Goal: Task Accomplishment & Management: Complete application form

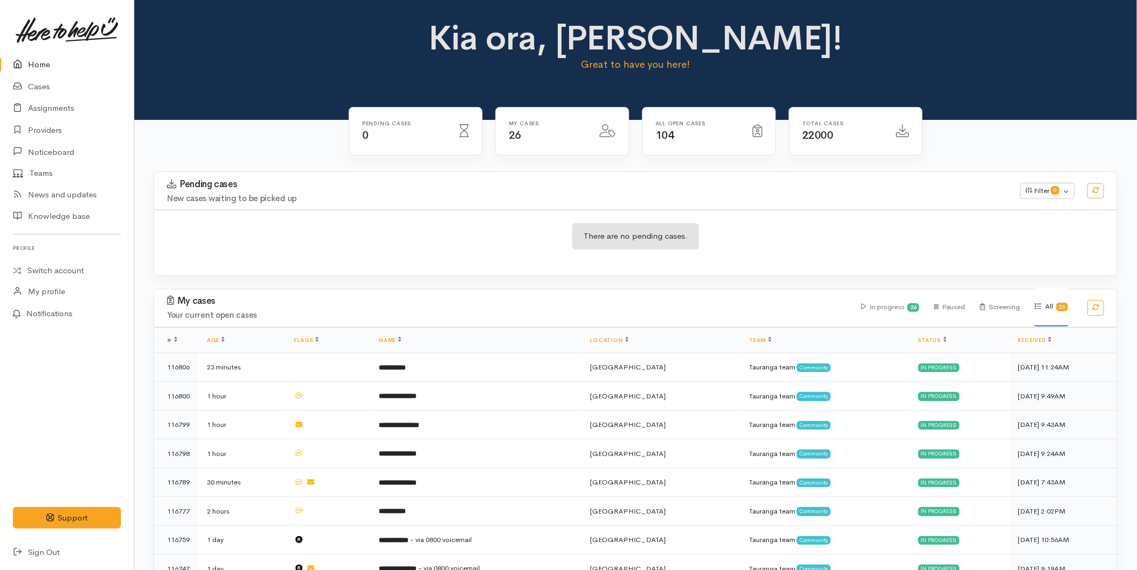
click at [61, 66] on link "Home" at bounding box center [67, 65] width 134 height 22
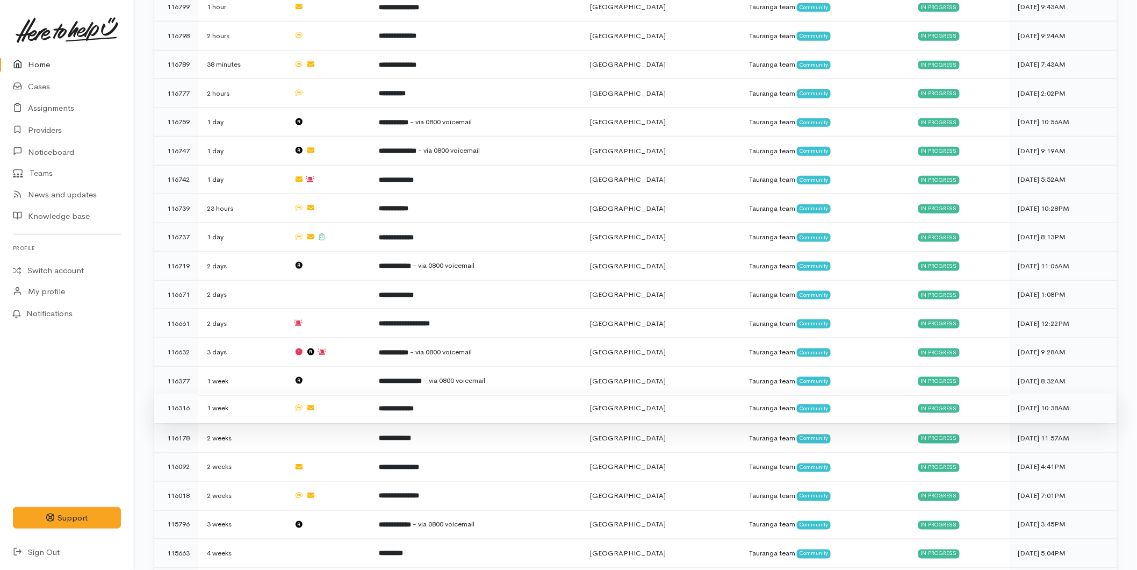
scroll to position [559, 0]
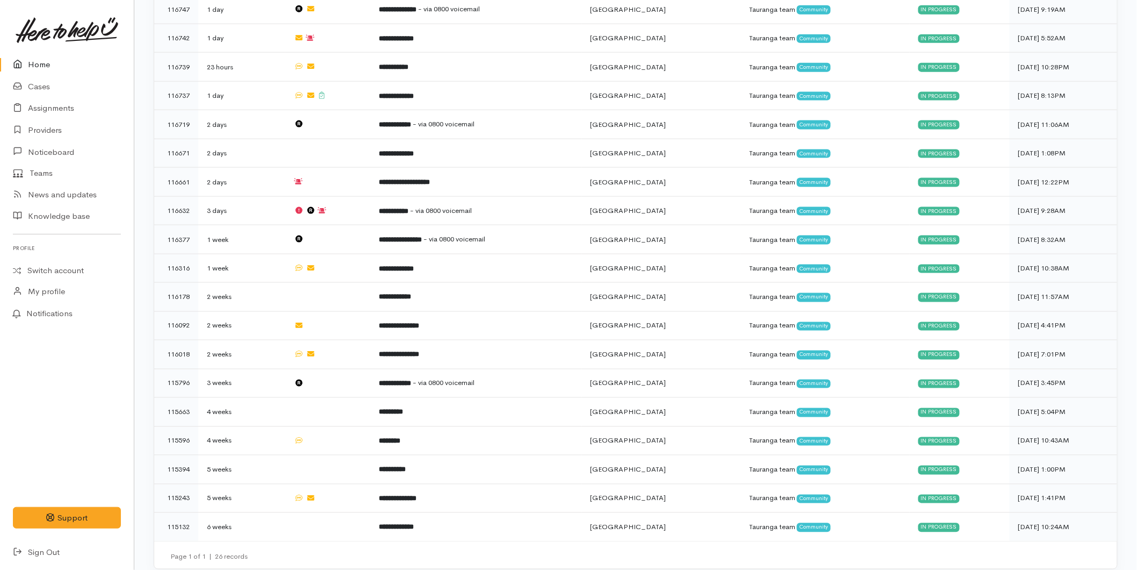
click at [41, 68] on link "Home" at bounding box center [67, 65] width 134 height 22
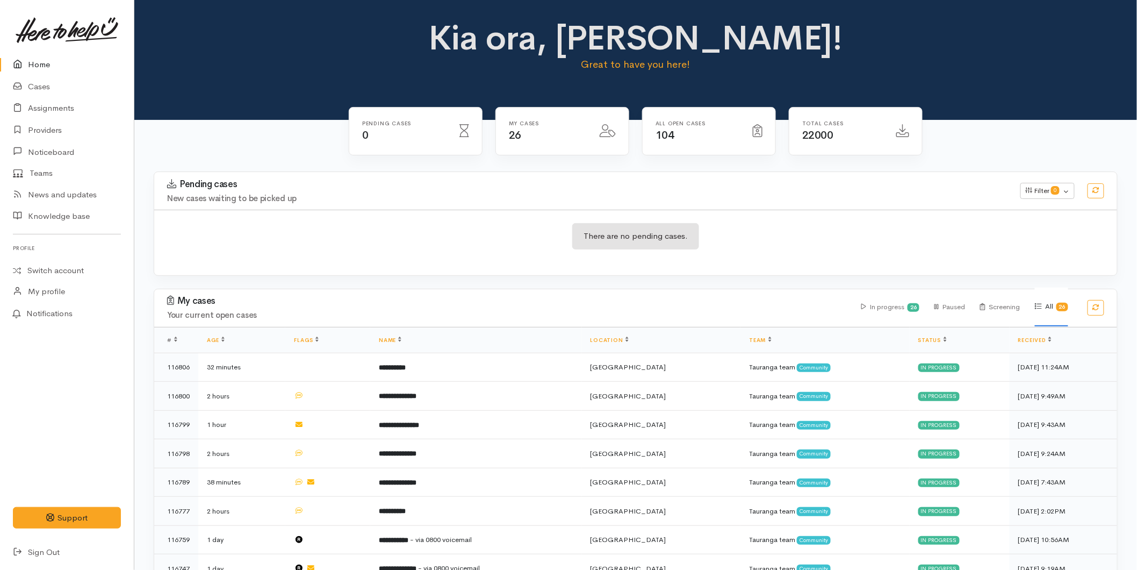
click at [40, 66] on link "Home" at bounding box center [67, 65] width 134 height 22
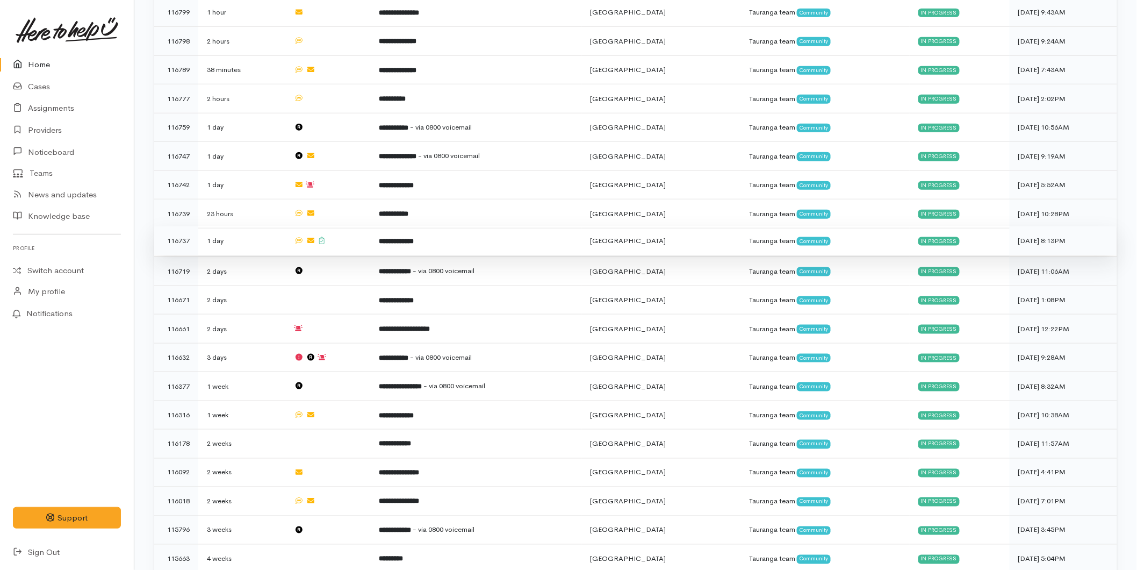
scroll to position [559, 0]
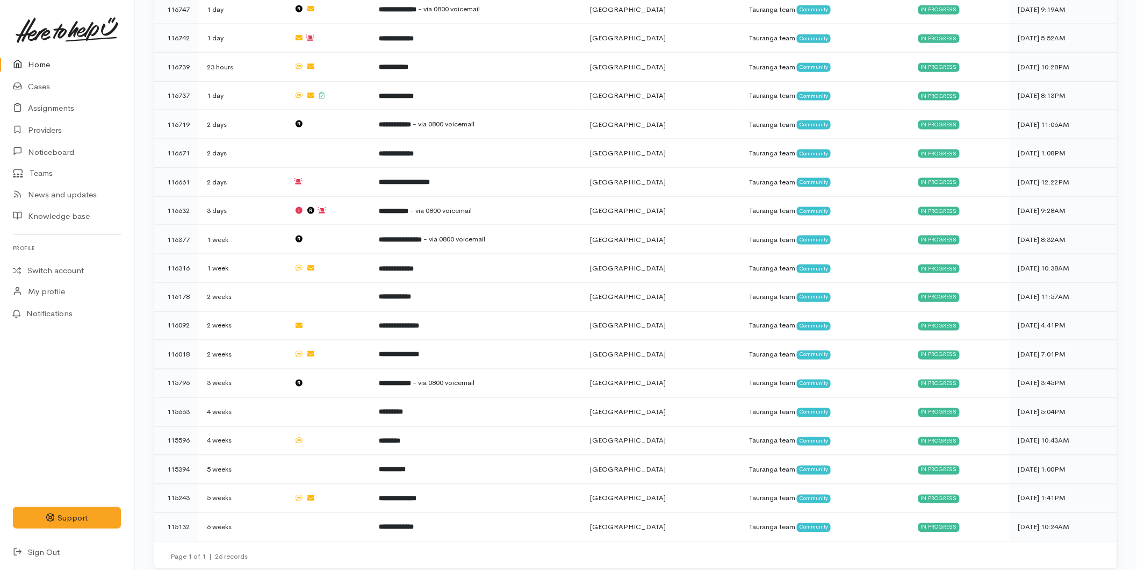
drag, startPoint x: 44, startPoint y: 61, endPoint x: 31, endPoint y: 68, distance: 14.9
click at [44, 61] on link "Home" at bounding box center [67, 65] width 134 height 22
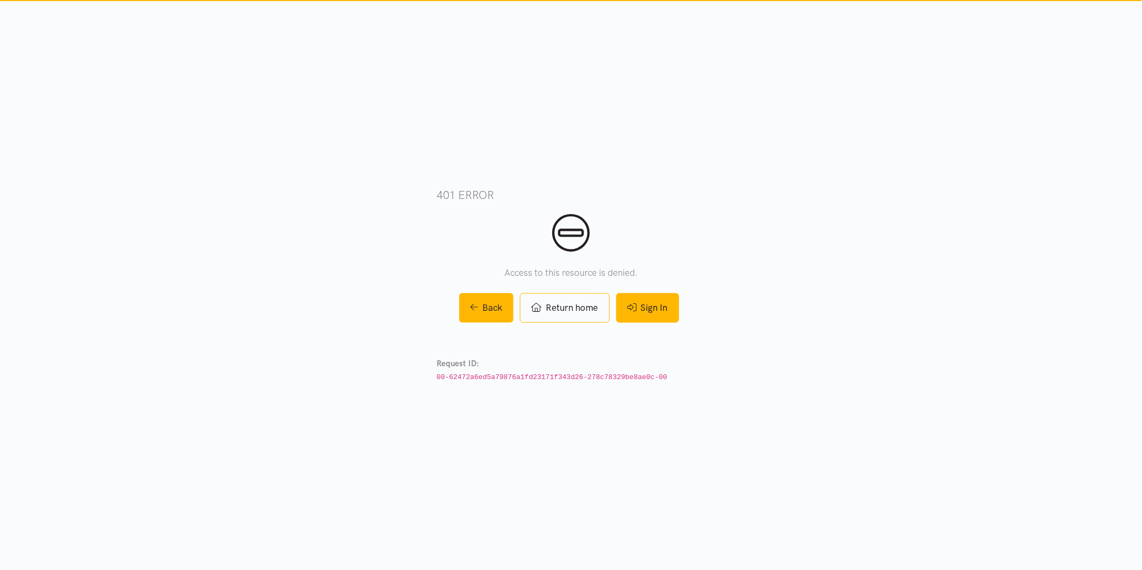
click at [640, 307] on link "Sign In" at bounding box center [647, 308] width 63 height 30
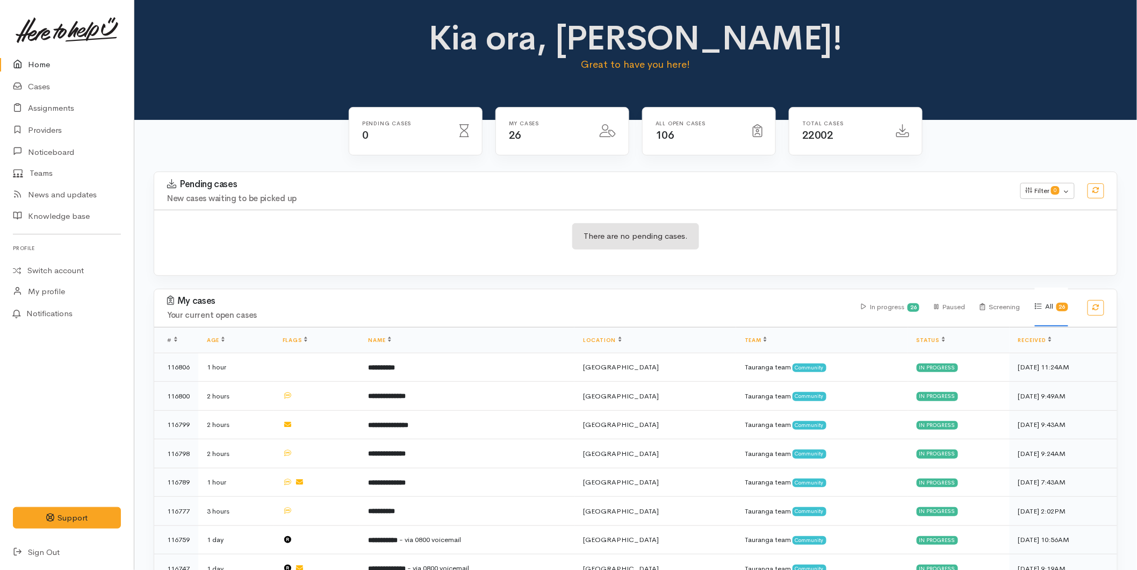
click at [34, 70] on link "Home" at bounding box center [67, 65] width 134 height 22
click at [31, 65] on link "Home" at bounding box center [67, 65] width 134 height 22
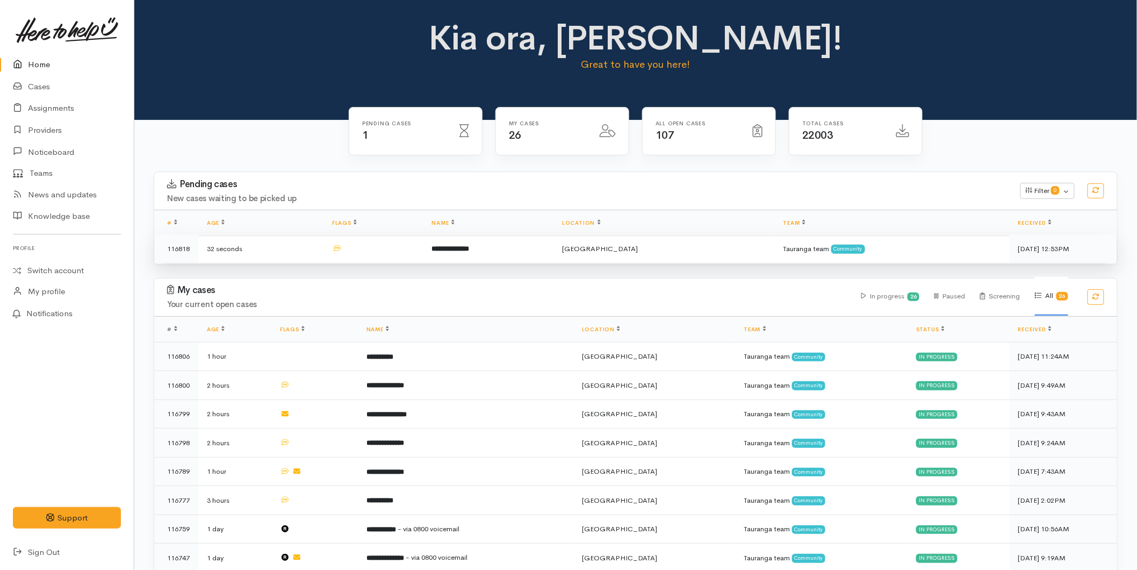
click at [470, 250] on b "**********" at bounding box center [451, 248] width 38 height 7
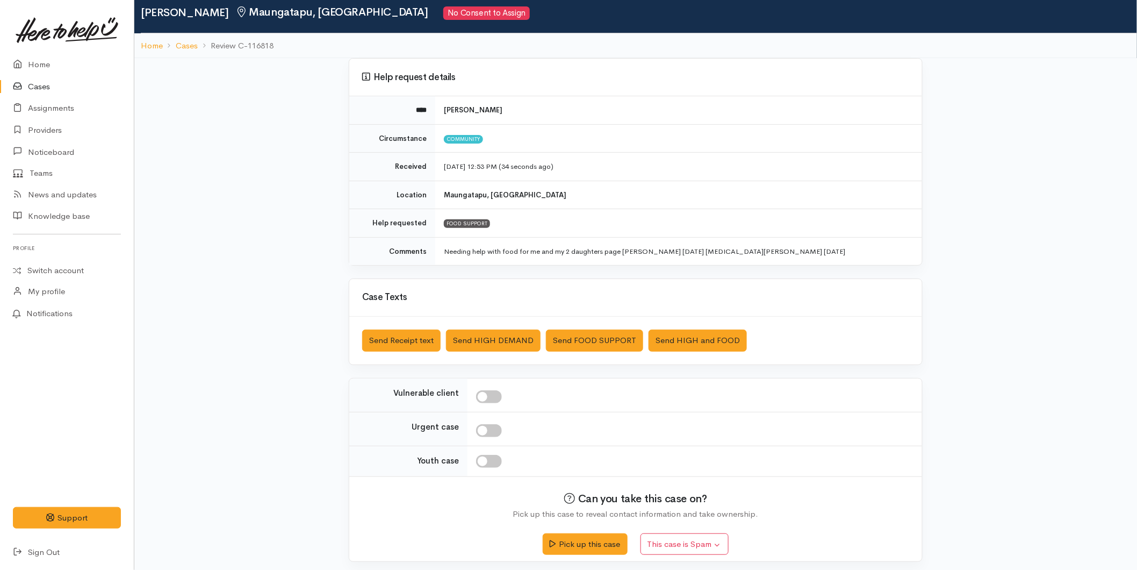
scroll to position [41, 0]
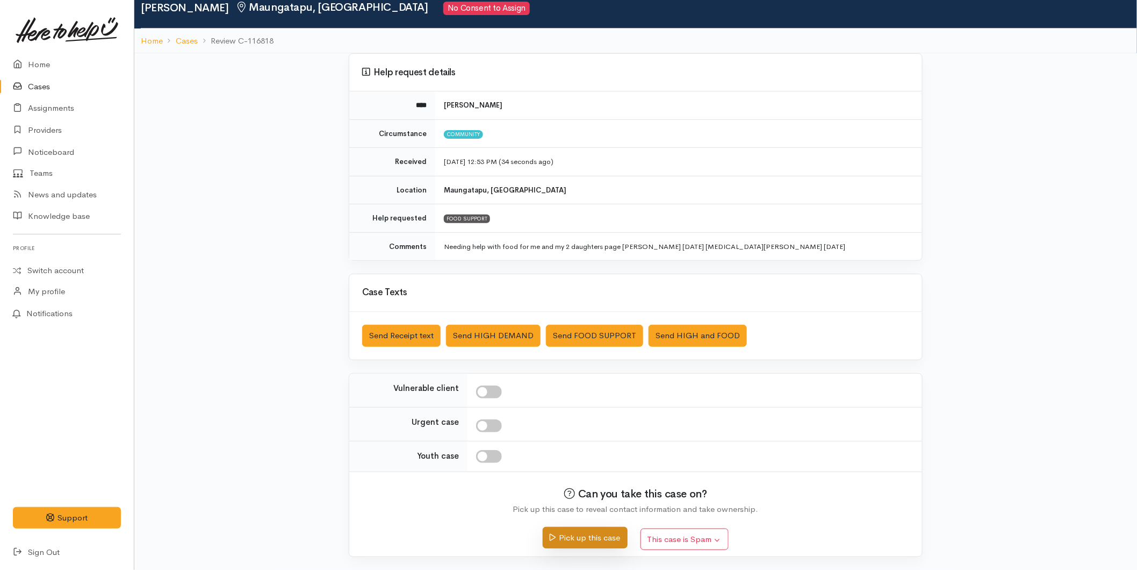
click at [588, 534] on button "Pick up this case" at bounding box center [585, 538] width 84 height 22
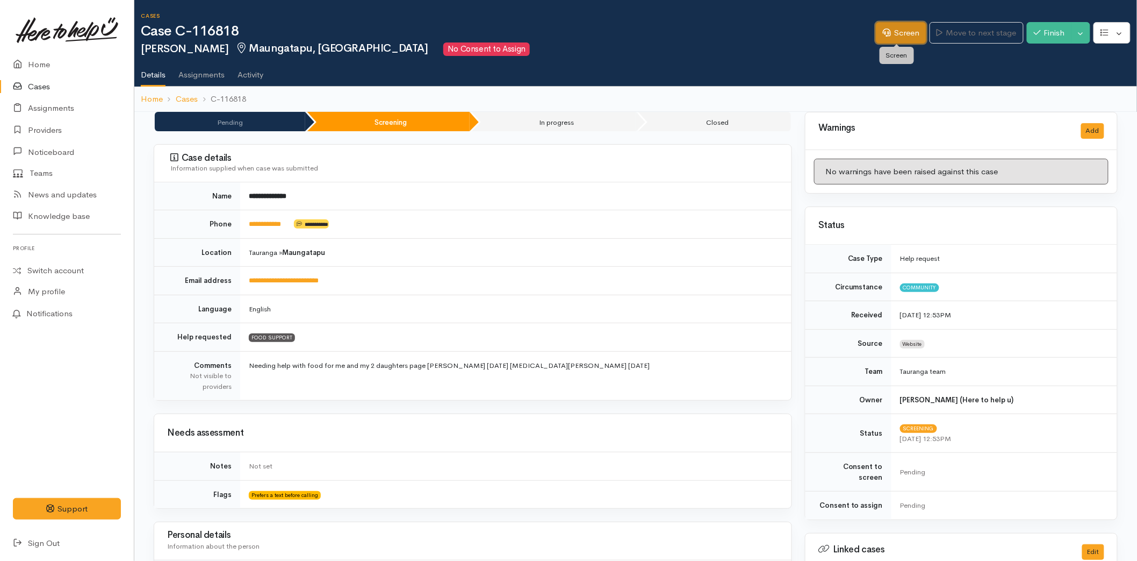
click at [898, 30] on link "Screen" at bounding box center [901, 33] width 51 height 22
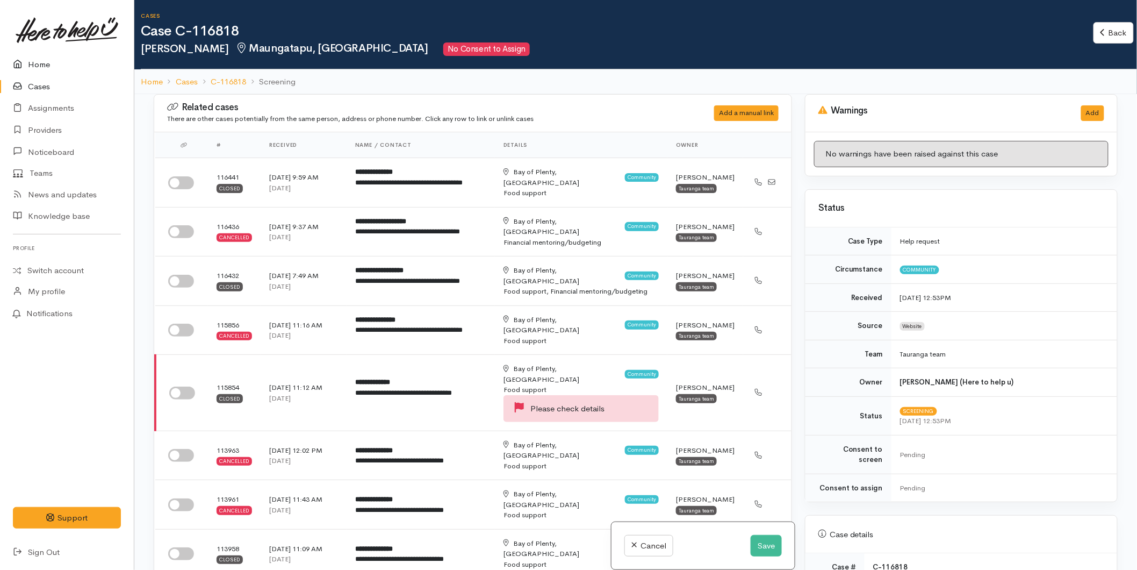
click at [42, 63] on link "Home" at bounding box center [67, 65] width 134 height 22
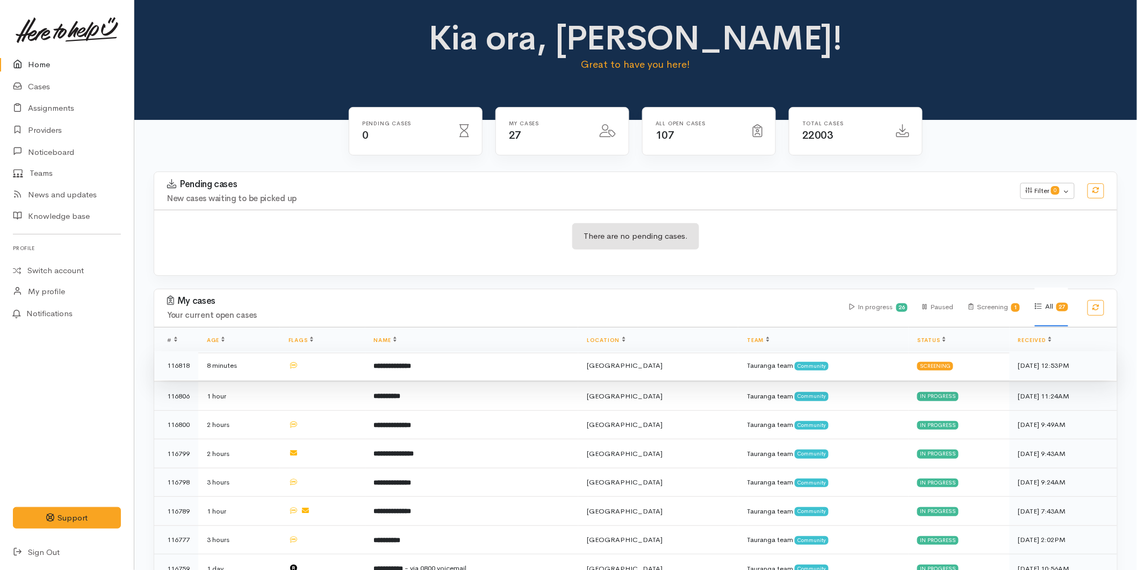
click at [393, 371] on td "**********" at bounding box center [472, 365] width 213 height 29
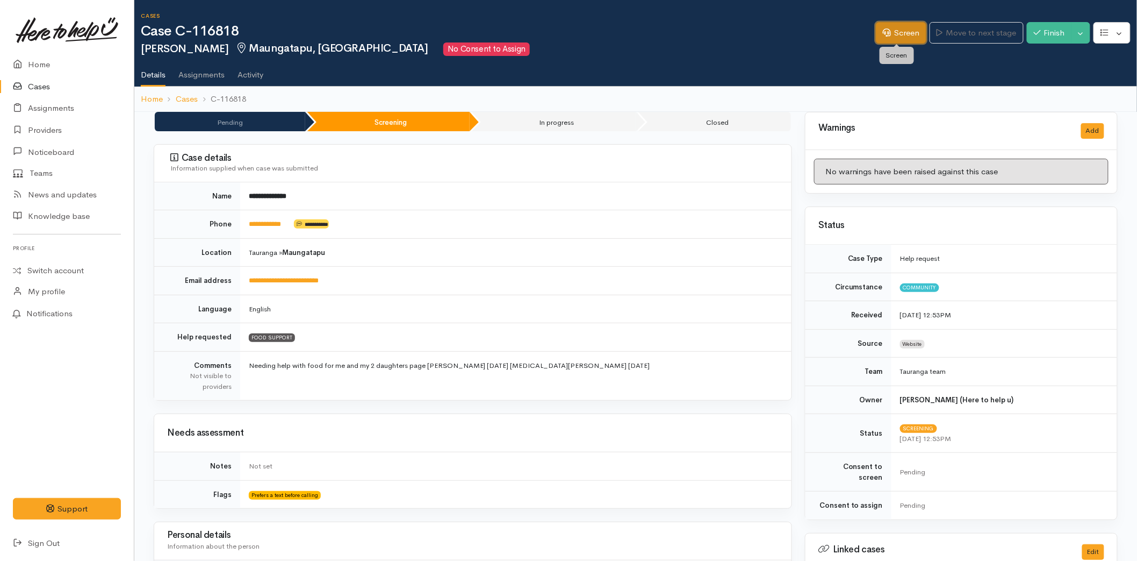
click at [893, 31] on link "Screen" at bounding box center [901, 33] width 51 height 22
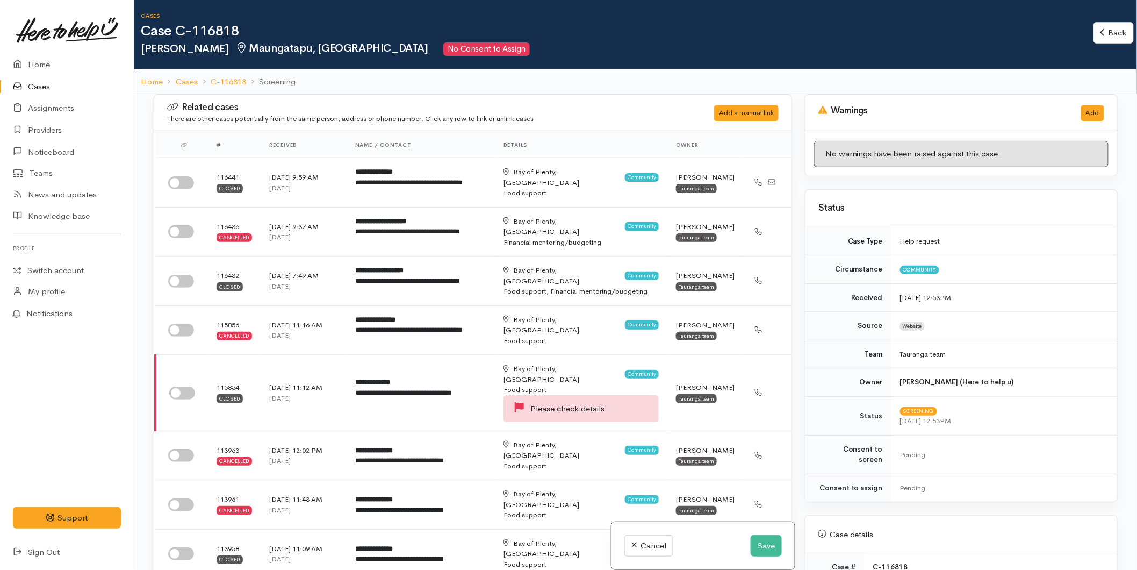
scroll to position [298, 0]
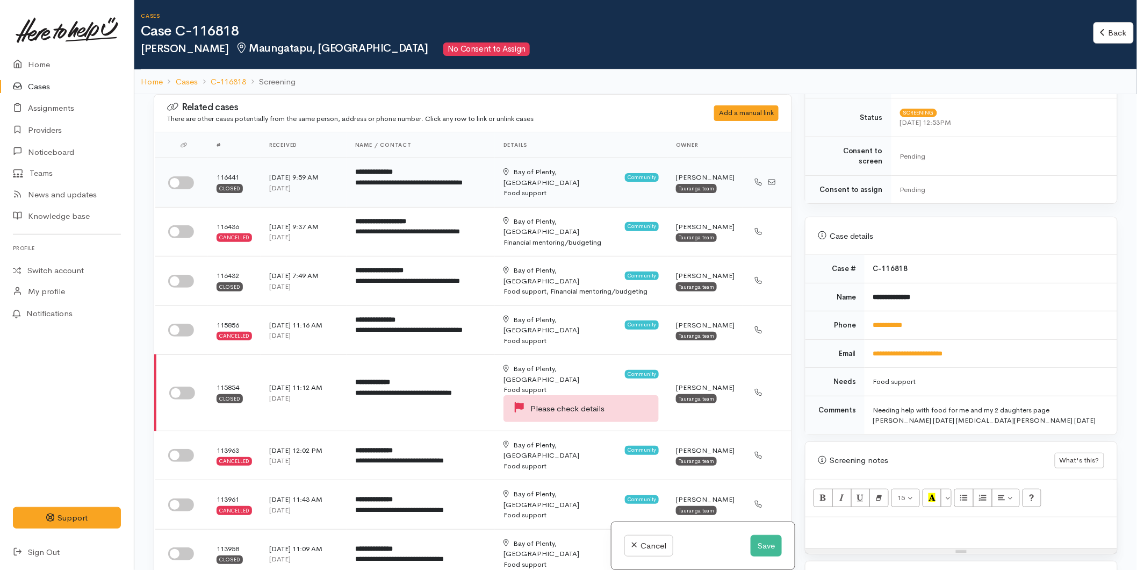
click at [172, 184] on input "checkbox" at bounding box center [181, 182] width 26 height 13
checkbox input "true"
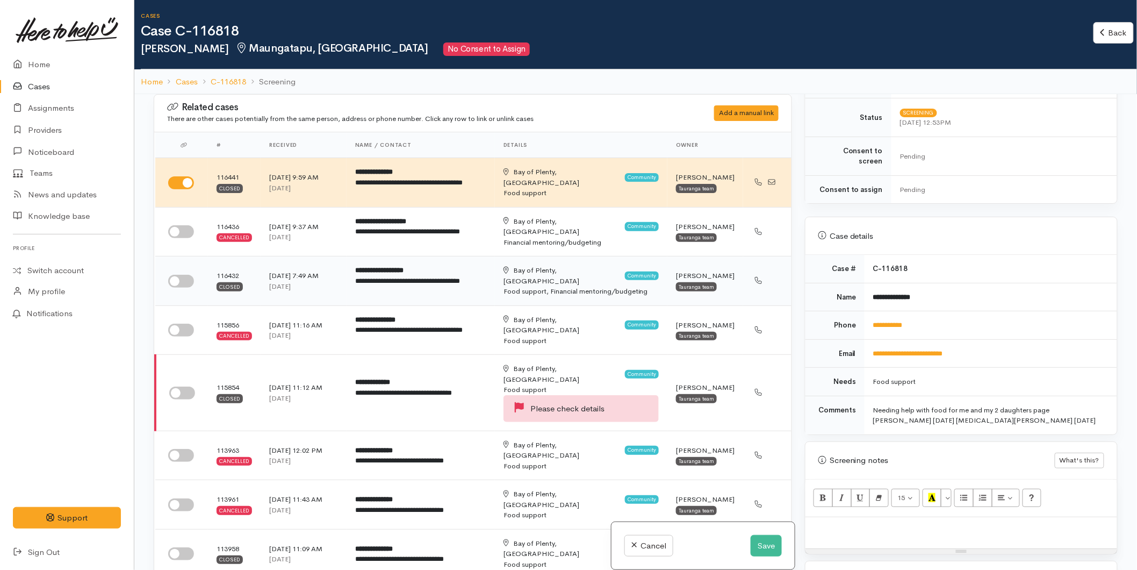
click at [170, 278] on input "checkbox" at bounding box center [181, 281] width 26 height 13
checkbox input "true"
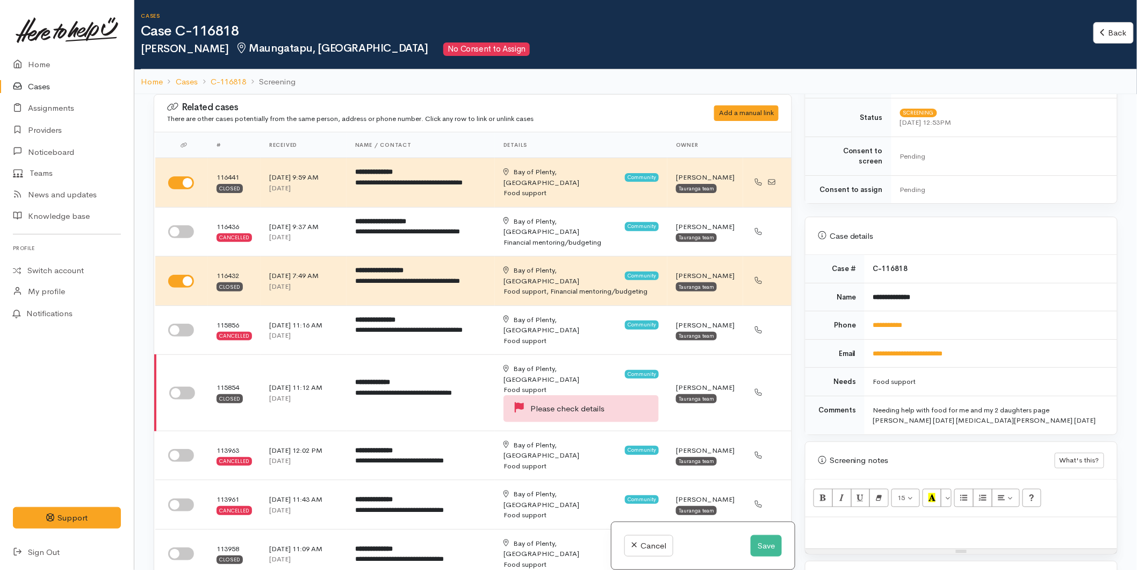
scroll to position [563, 0]
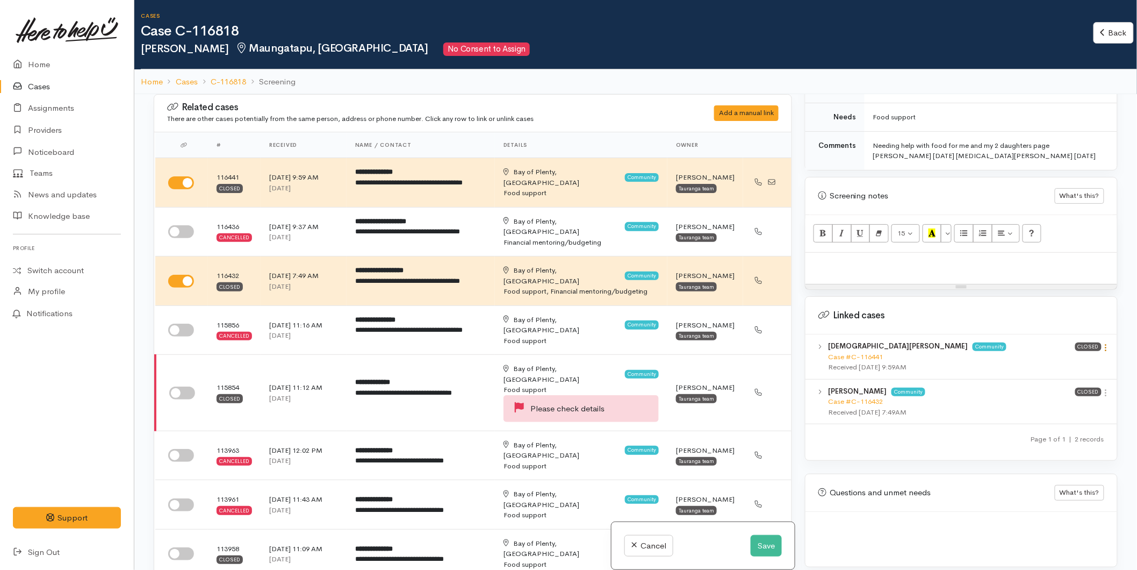
click at [1102, 343] on icon at bounding box center [1106, 347] width 9 height 9
click at [1060, 360] on link "View case" at bounding box center [1068, 368] width 85 height 17
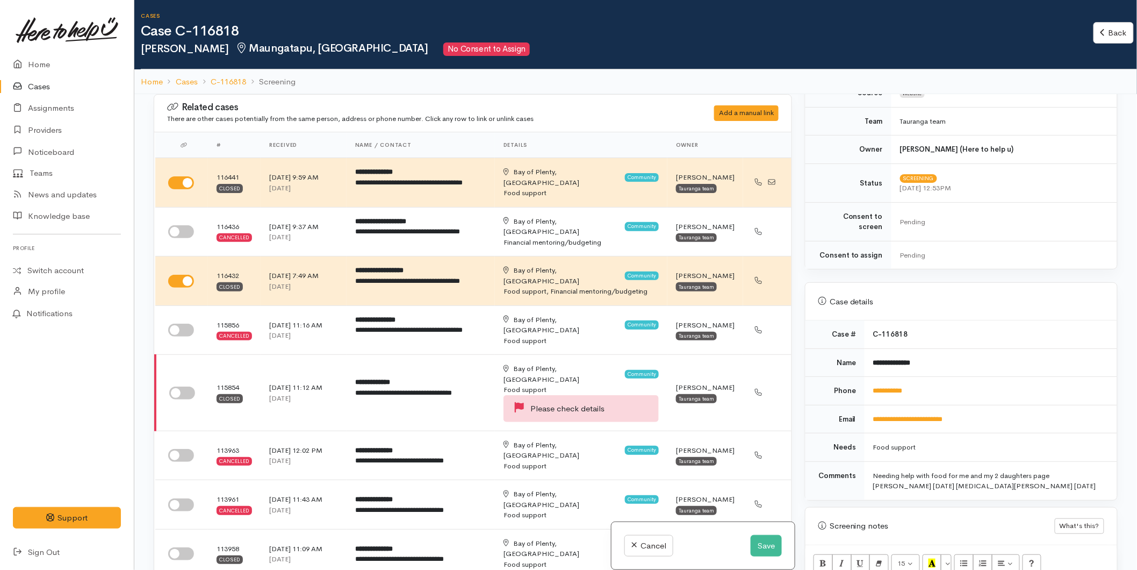
scroll to position [418, 0]
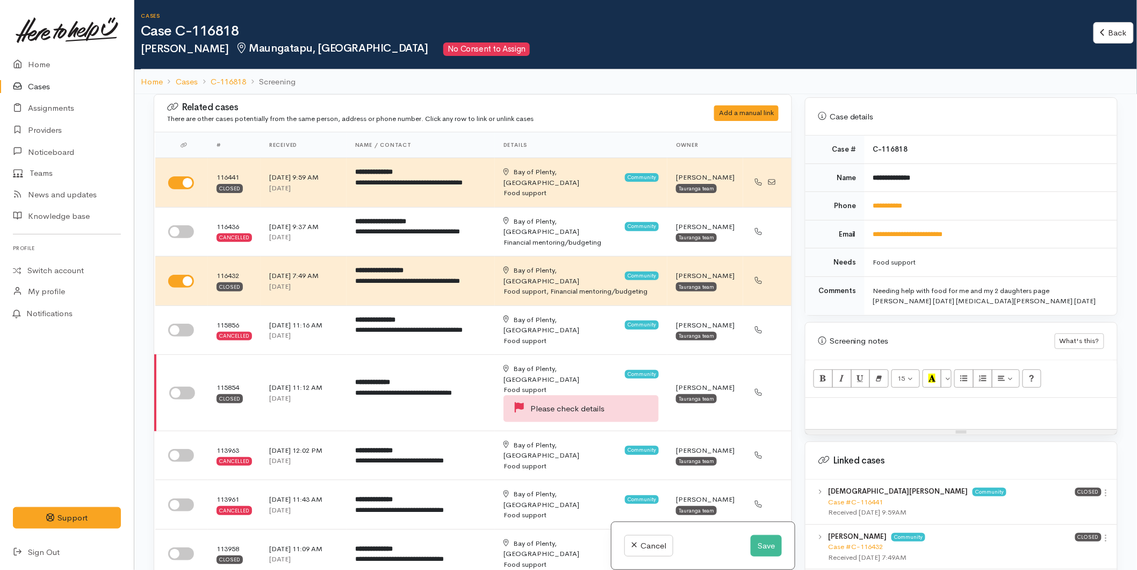
click at [885, 201] on td "**********" at bounding box center [991, 206] width 253 height 28
click at [885, 202] on link "**********" at bounding box center [889, 205] width 30 height 7
click at [858, 398] on div at bounding box center [962, 414] width 312 height 32
paste div
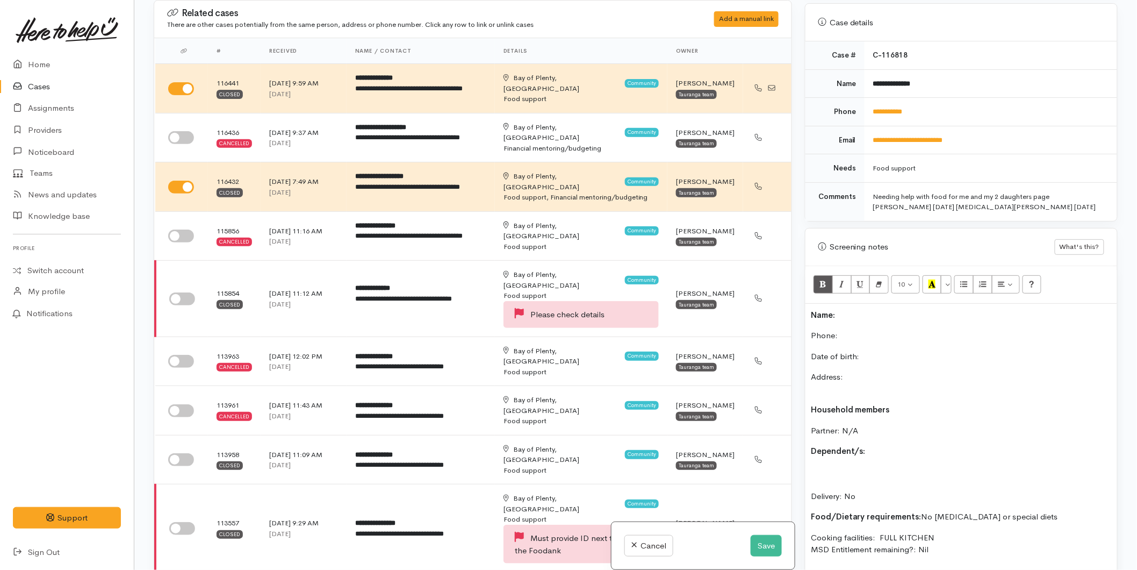
scroll to position [475, 0]
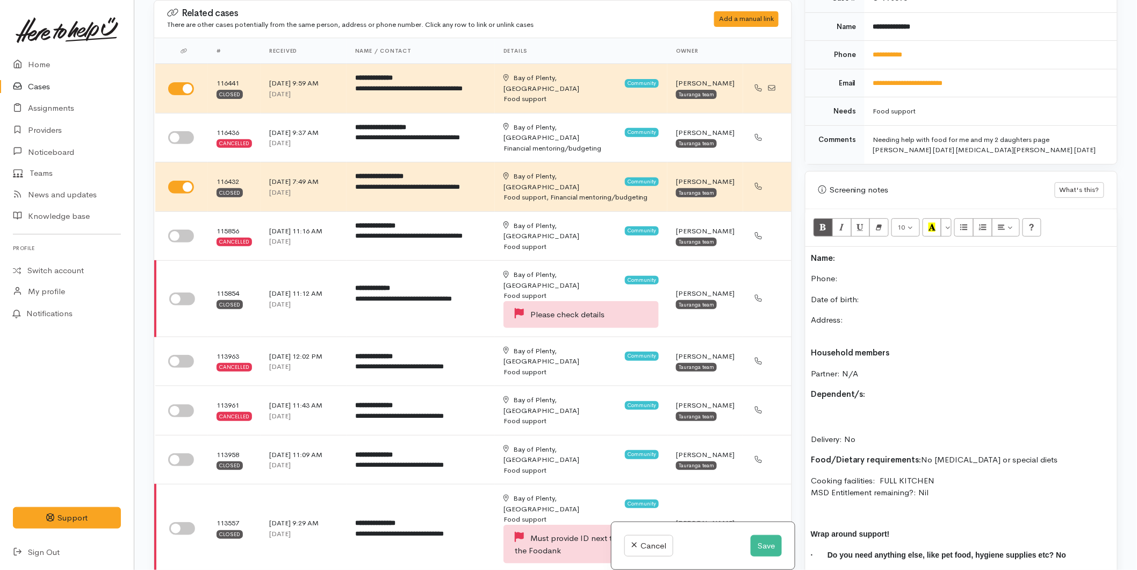
click at [862, 252] on p "Name:" at bounding box center [961, 258] width 301 height 12
click at [879, 293] on p "Date of birth:" at bounding box center [961, 299] width 301 height 12
click at [846, 273] on p "Phone:" at bounding box center [961, 279] width 301 height 12
click at [863, 293] on p "Date of birth:" at bounding box center [961, 299] width 301 height 12
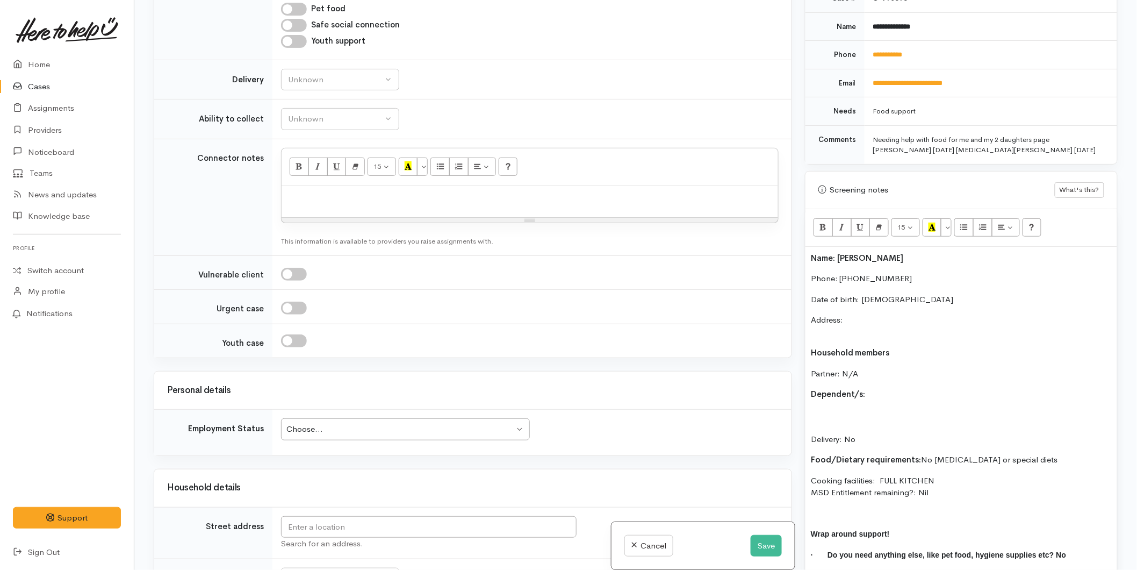
scroll to position [1433, 0]
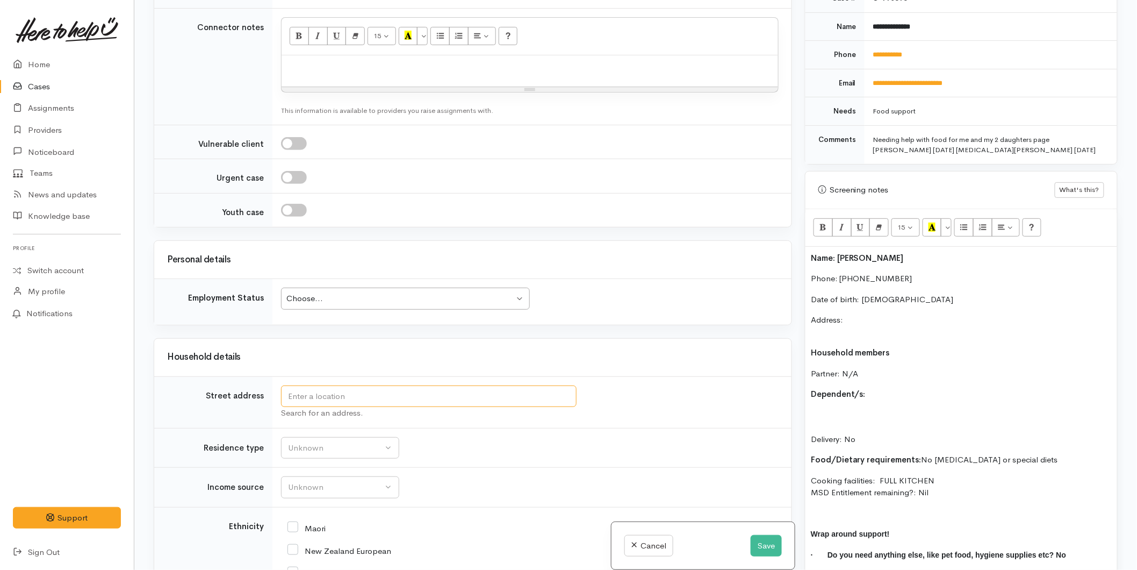
drag, startPoint x: 312, startPoint y: 350, endPoint x: 316, endPoint y: 346, distance: 5.7
click at [312, 385] on input "text" at bounding box center [429, 396] width 296 height 22
type input "12 Sunset Cres, Maungatapu, Tauranga, New Zealand"
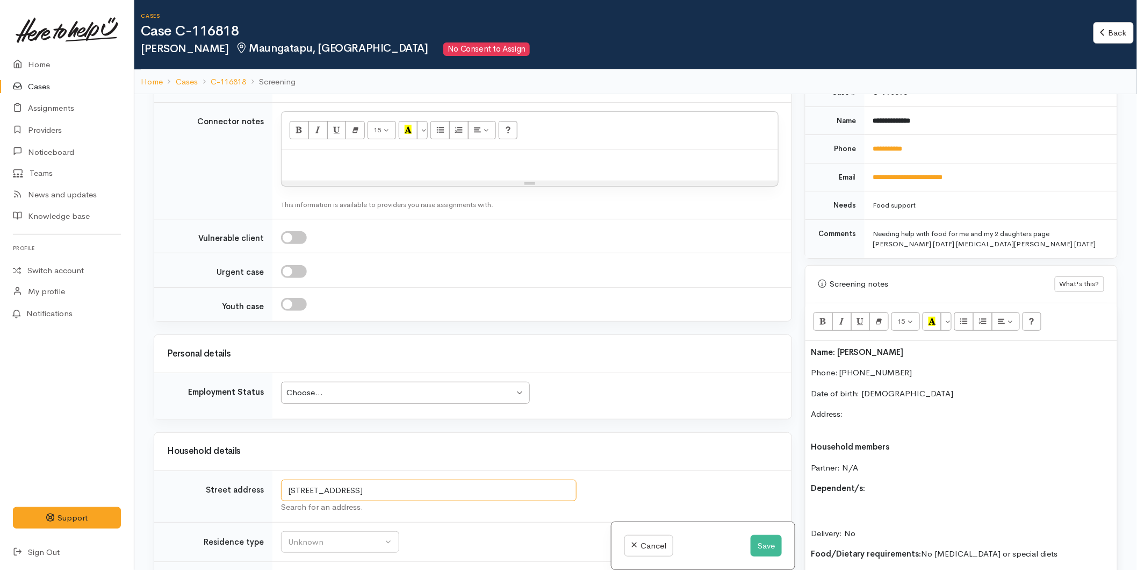
drag, startPoint x: 484, startPoint y: 438, endPoint x: 174, endPoint y: 427, distance: 310.3
click at [174, 470] on tr "Street address 12 Sunset Cres, Maungatapu, Tauranga, New Zealand Search for an …" at bounding box center [473, 496] width 638 height 52
click at [869, 408] on p "Address:" at bounding box center [961, 420] width 301 height 24
click at [880, 482] on p "Dependent/s:" at bounding box center [961, 488] width 301 height 12
click at [832, 421] on p "Address: 12 Sunset Cres, Maungatapu, Tauranga, New Zealand" at bounding box center [961, 420] width 301 height 24
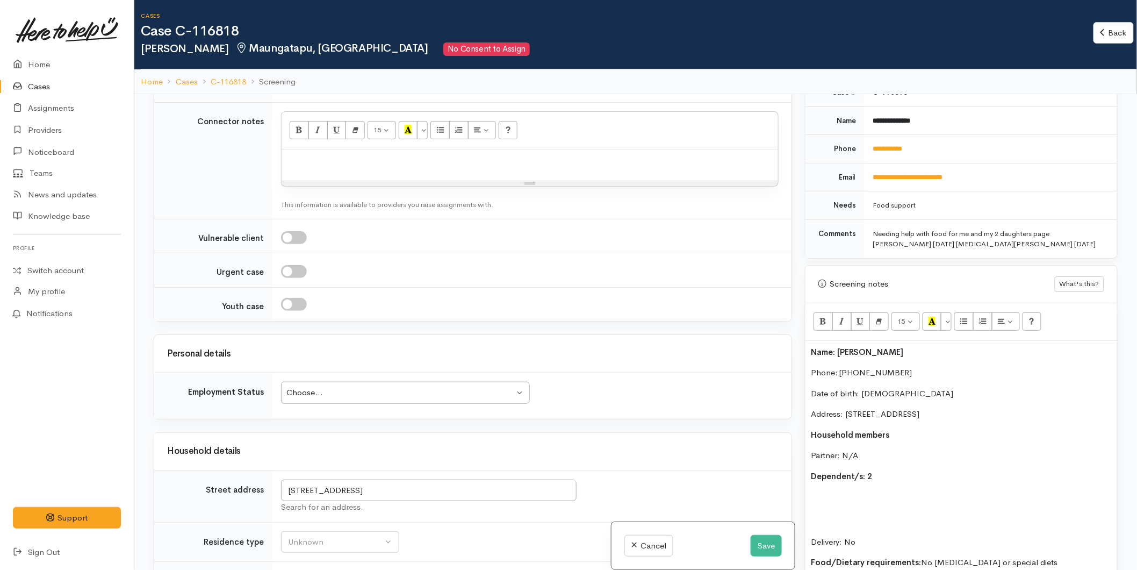
drag, startPoint x: 959, startPoint y: 239, endPoint x: 1035, endPoint y: 221, distance: 77.8
click at [1035, 228] on div "Needing help with food for me and my 2 daughters page martinson 23/6/2012 skyla…" at bounding box center [989, 238] width 231 height 21
copy div "page martinson 23/6/2012 skyla martinson 14/4/3015"
click at [862, 491] on p at bounding box center [961, 497] width 301 height 12
click at [898, 492] on span "page martinson 23/6/2012 skyla martinson 14/4/3015" at bounding box center [931, 496] width 241 height 9
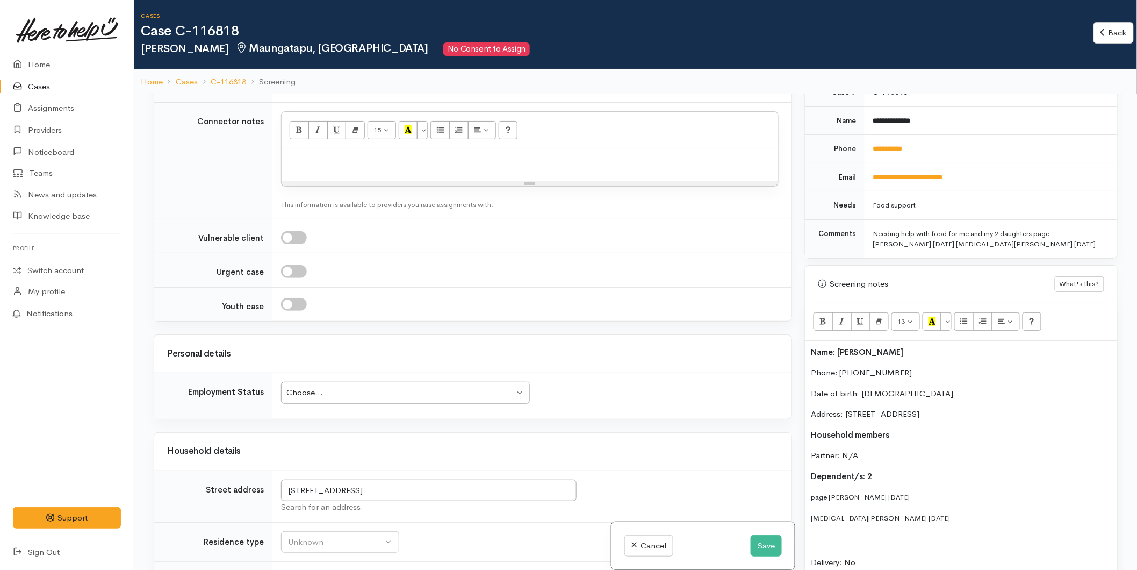
click at [815, 492] on span "page martinson 23/6/2012" at bounding box center [860, 496] width 99 height 9
click at [864, 492] on span "Page Martinson 23/6/2012" at bounding box center [860, 496] width 99 height 9
click at [862, 492] on span "Page Martinson 23/6/2012" at bounding box center [860, 496] width 99 height 9
click at [879, 492] on span "Page Martinson - 23/6/2012" at bounding box center [863, 496] width 105 height 9
click at [864, 513] on span "Skyla Martinson 14/4/3015" at bounding box center [881, 517] width 140 height 9
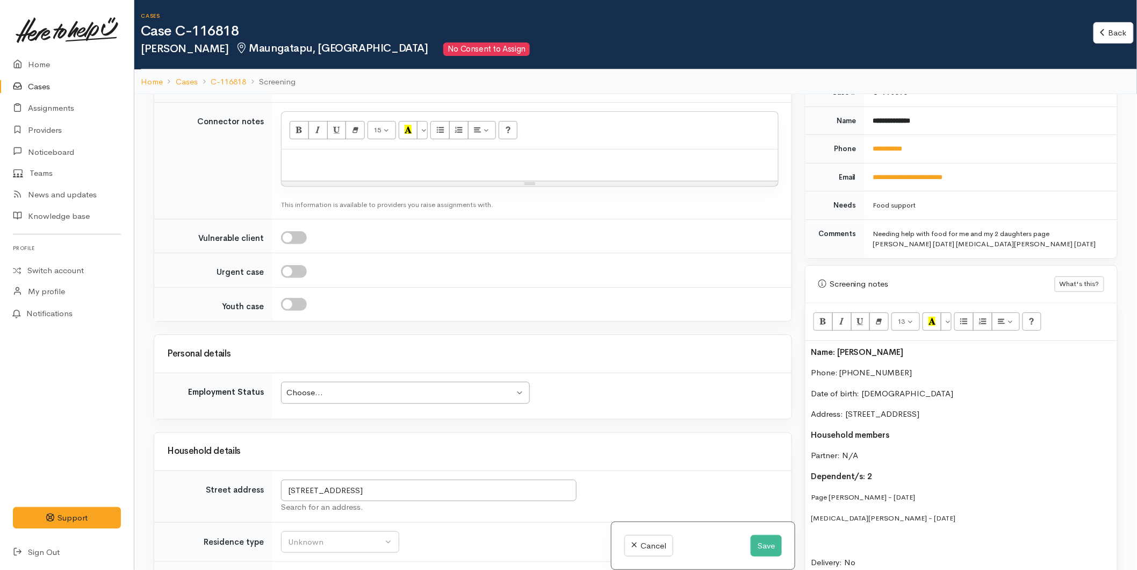
click at [880, 513] on span "Skyla Martinson - 14/4/3015" at bounding box center [883, 517] width 145 height 9
click at [893, 513] on span "Skyla Martinson - 14/04/3015" at bounding box center [883, 517] width 145 height 9
drag, startPoint x: 927, startPoint y: 511, endPoint x: 803, endPoint y: 481, distance: 127.4
click at [803, 481] on div "Warnings Add No warnings have been raised against this case Add Warning Title ●…" at bounding box center [962, 379] width 326 height 570
click at [948, 312] on button "More Color" at bounding box center [946, 321] width 11 height 18
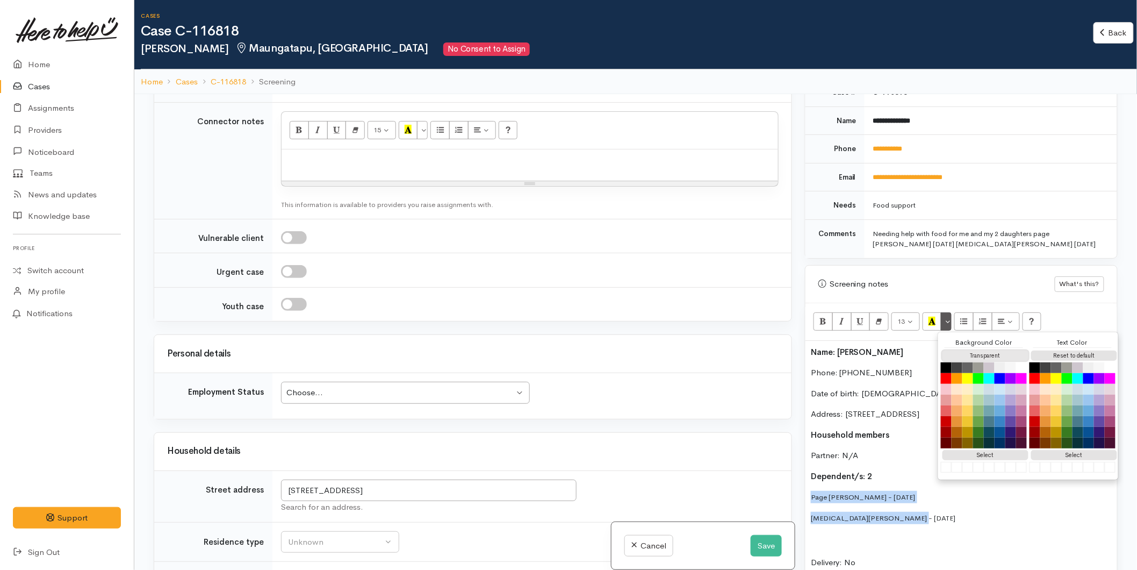
click at [1011, 350] on button "Transparent" at bounding box center [986, 355] width 86 height 10
click at [1061, 350] on button "Reset to default" at bounding box center [1075, 355] width 86 height 10
click at [812, 491] on p "Page Martinson - 23/06/2012" at bounding box center [961, 497] width 301 height 12
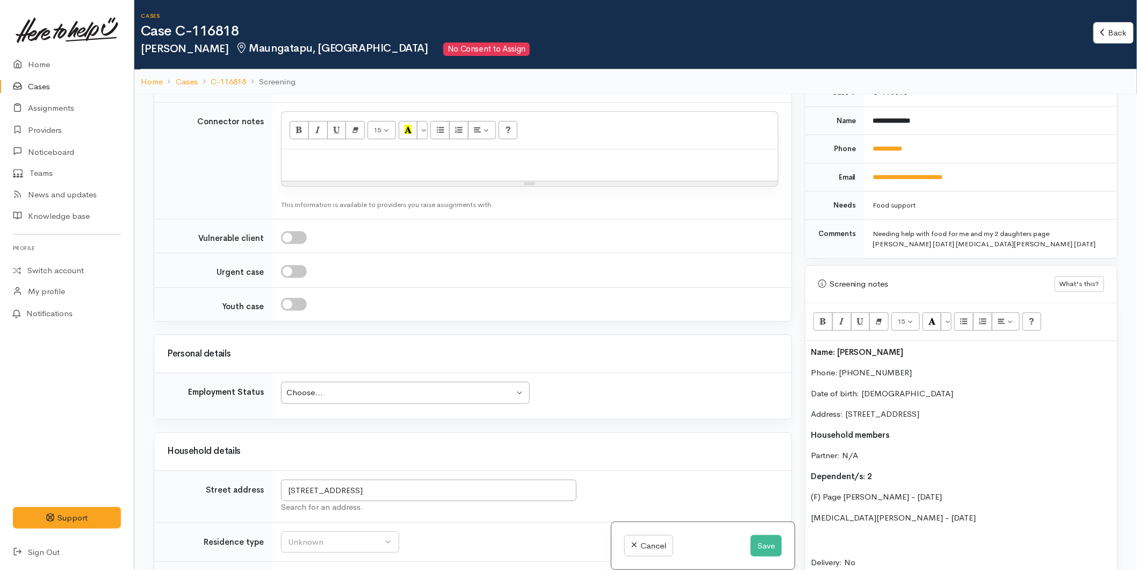
click at [811, 512] on p "Skyla Martinson - 14/04/2015" at bounding box center [961, 518] width 301 height 12
click at [841, 532] on p "Delivery: No" at bounding box center [961, 550] width 301 height 37
click at [840, 521] on div "Name: Emma Martinson Phone: 02108546481 Date of birth: 14/04/1988 Address: 12 S…" at bounding box center [962, 524] width 312 height 366
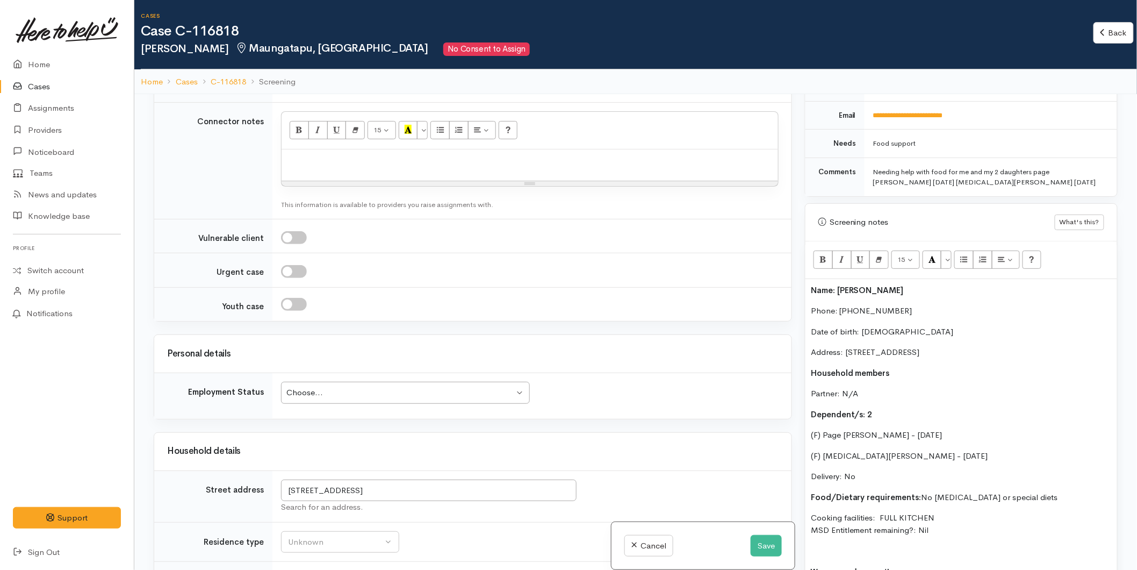
scroll to position [594, 0]
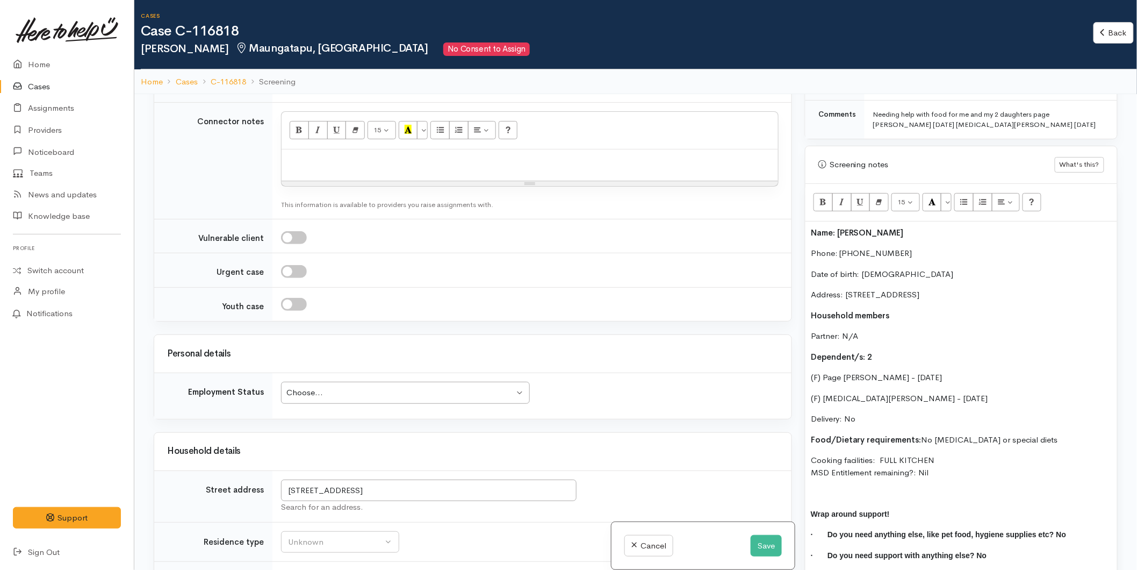
drag, startPoint x: 942, startPoint y: 460, endPoint x: 796, endPoint y: 216, distance: 284.2
click at [796, 216] on div "Related cases There are other cases potentially from the same person, address o…" at bounding box center [635, 379] width 977 height 570
copy div "Name: Emma Martinson Phone: 02108546481 Date of birth: 14/04/1988 Address: 12 S…"
click at [361, 382] on div "Choose... Choose..." at bounding box center [405, 393] width 249 height 22
click at [319, 536] on div "Unknown" at bounding box center [335, 542] width 95 height 12
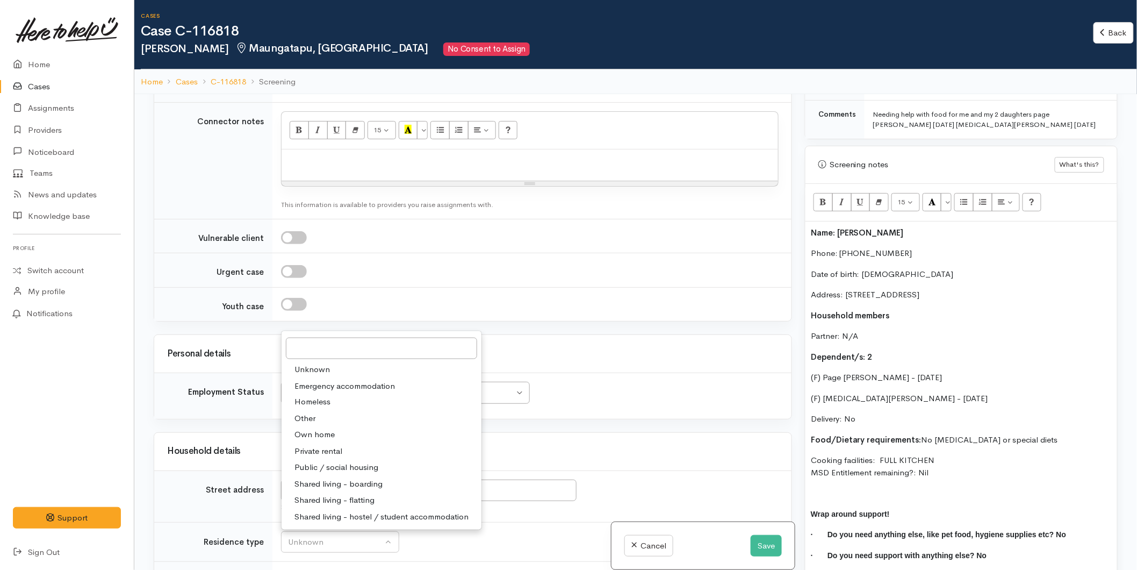
click at [328, 445] on span "Private rental" at bounding box center [319, 451] width 48 height 12
select select "2"
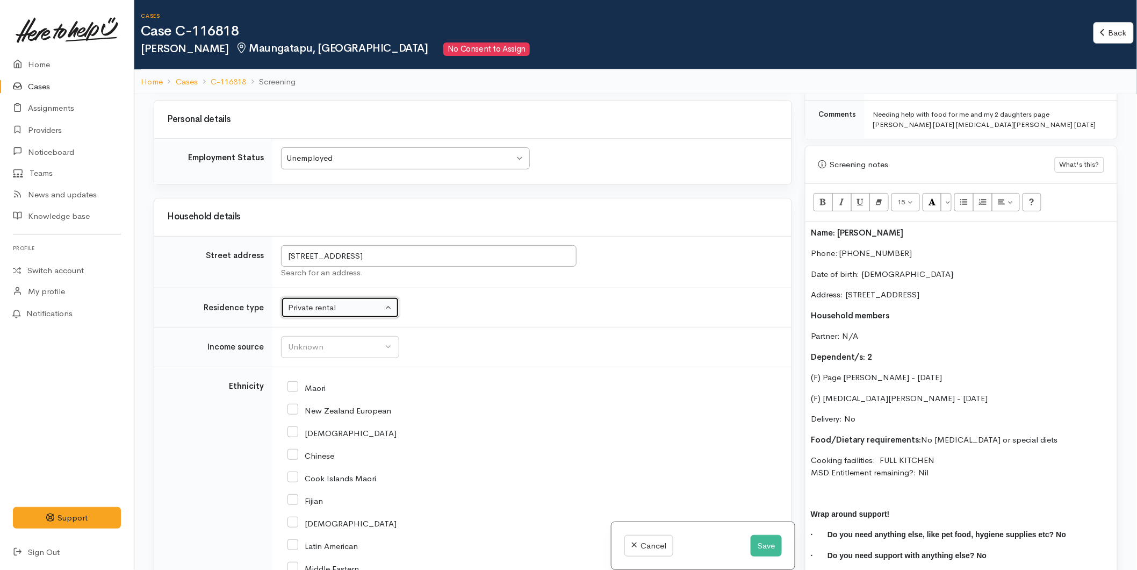
scroll to position [1672, 0]
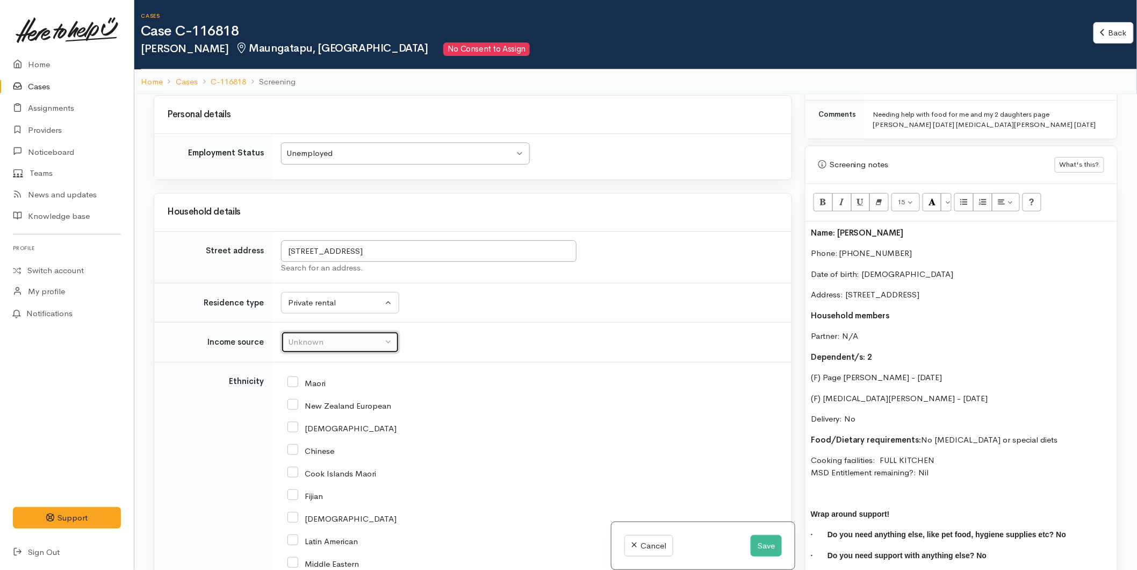
click at [320, 336] on div "Unknown" at bounding box center [335, 342] width 95 height 12
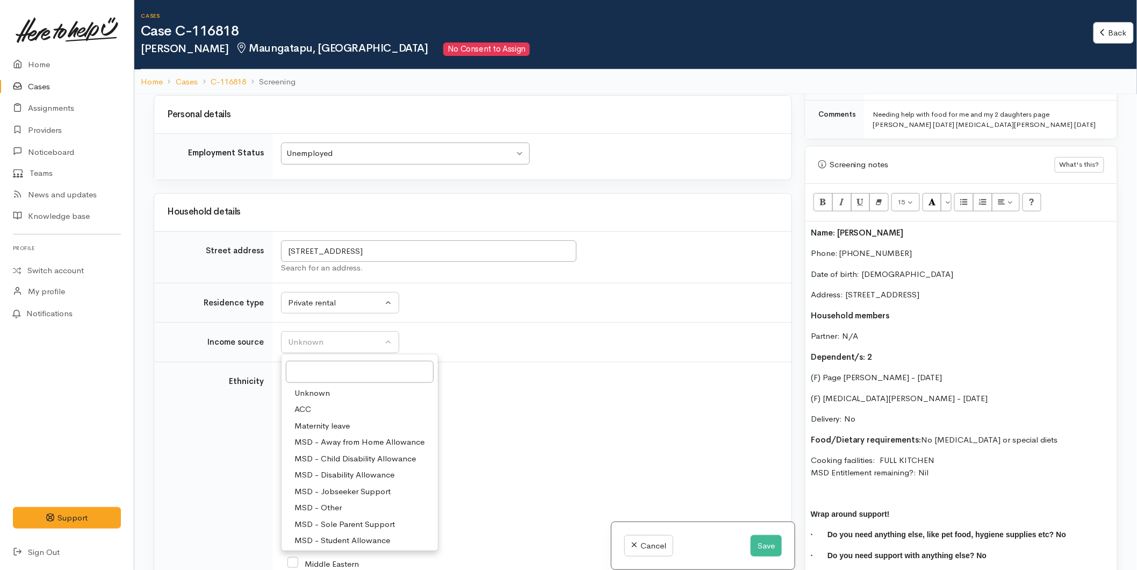
click at [337, 518] on span "MSD - Sole Parent Support" at bounding box center [345, 524] width 101 height 12
select select "7"
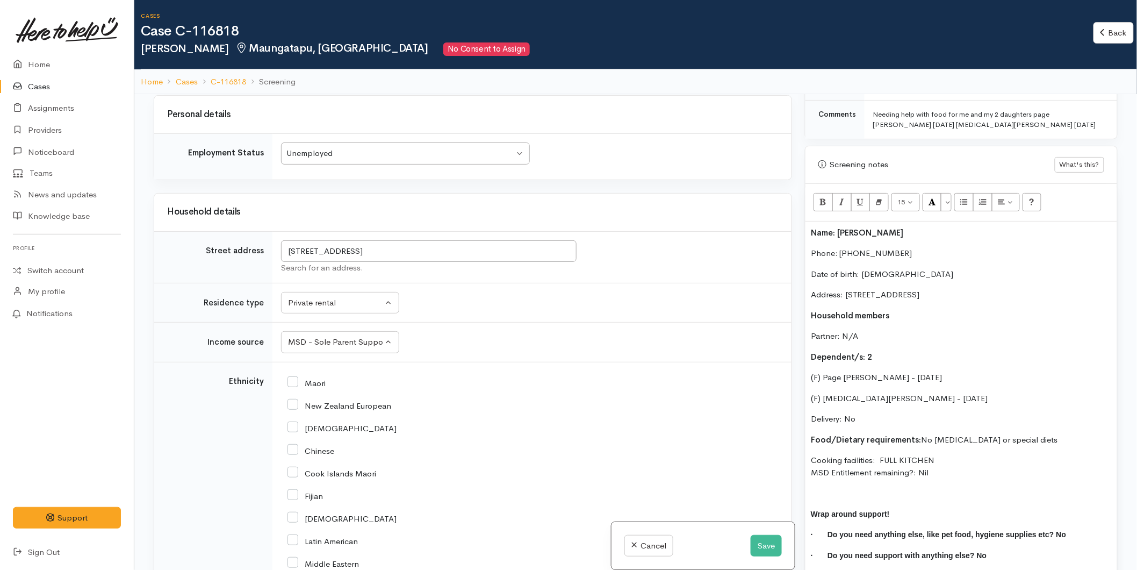
click at [292, 400] on input "New Zealand European" at bounding box center [340, 405] width 104 height 10
checkbox input "true"
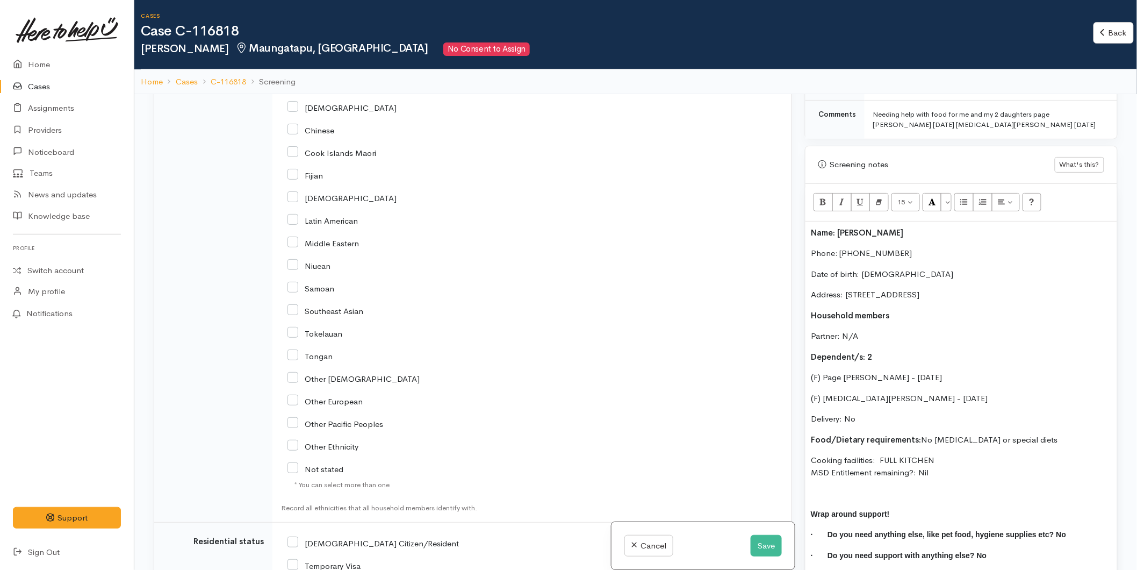
scroll to position [2150, 0]
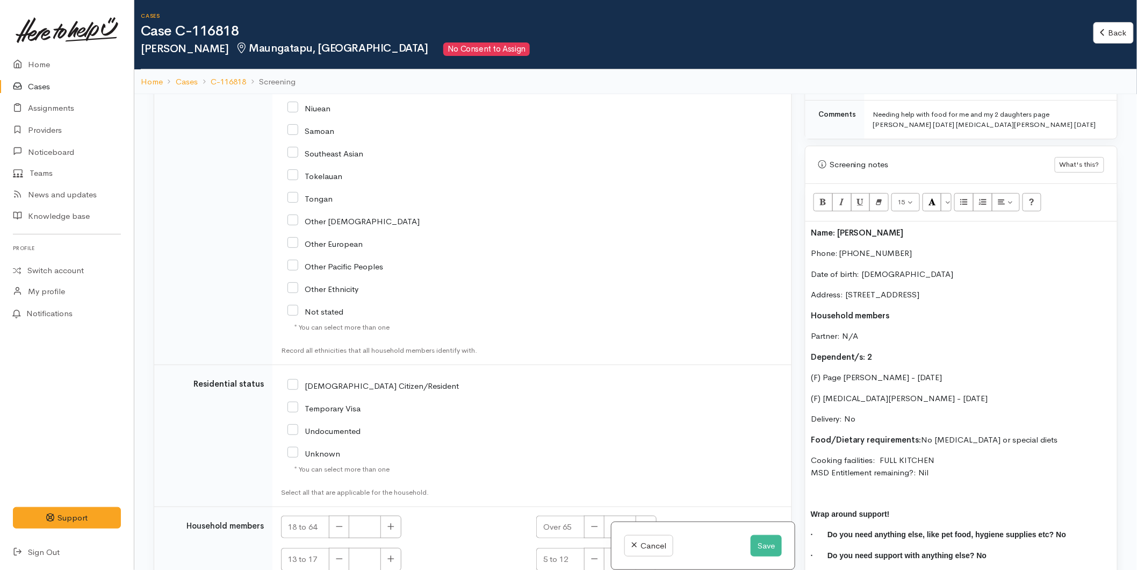
click at [293, 380] on input "NZ Citizen/Resident" at bounding box center [373, 385] width 171 height 10
checkbox input "true"
click at [393, 522] on icon "button" at bounding box center [391, 526] width 7 height 8
type input "1"
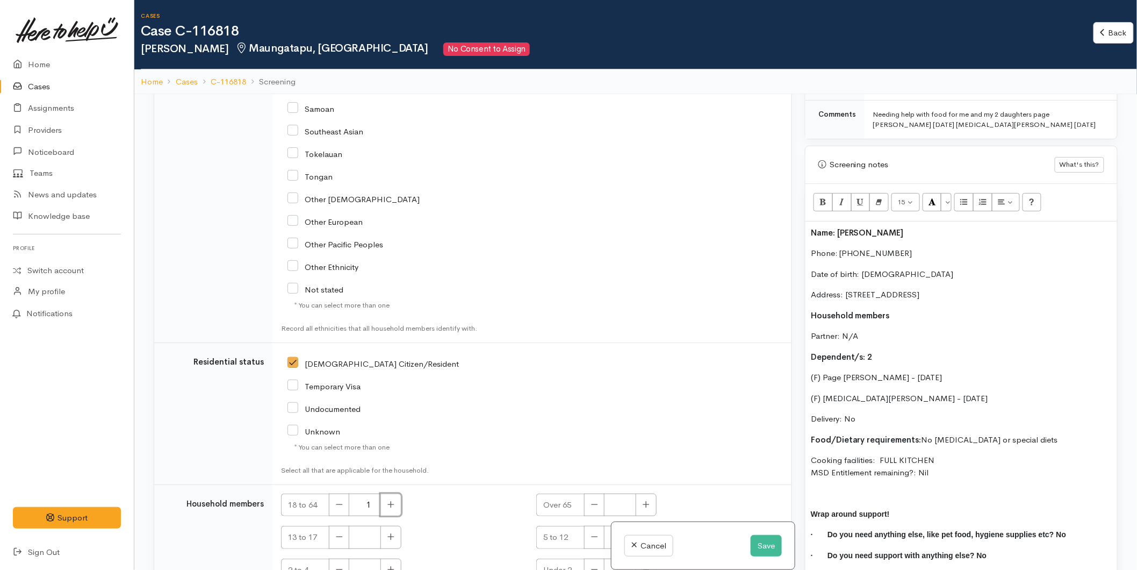
scroll to position [2182, 0]
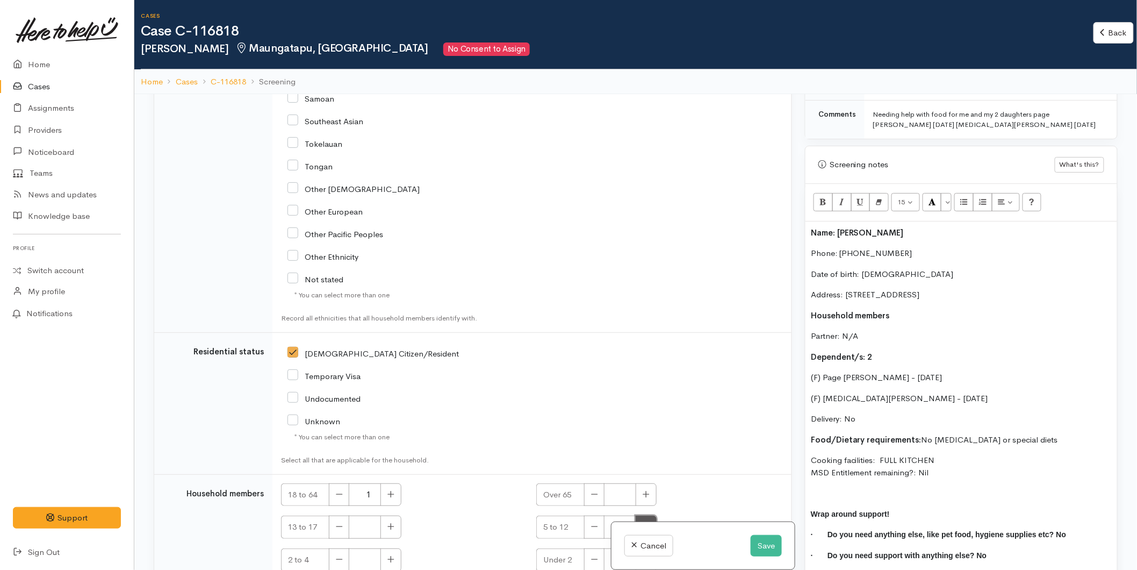
click at [643, 522] on icon "button" at bounding box center [646, 526] width 7 height 8
type input "1"
click at [395, 522] on icon "button" at bounding box center [391, 526] width 7 height 8
type input "1"
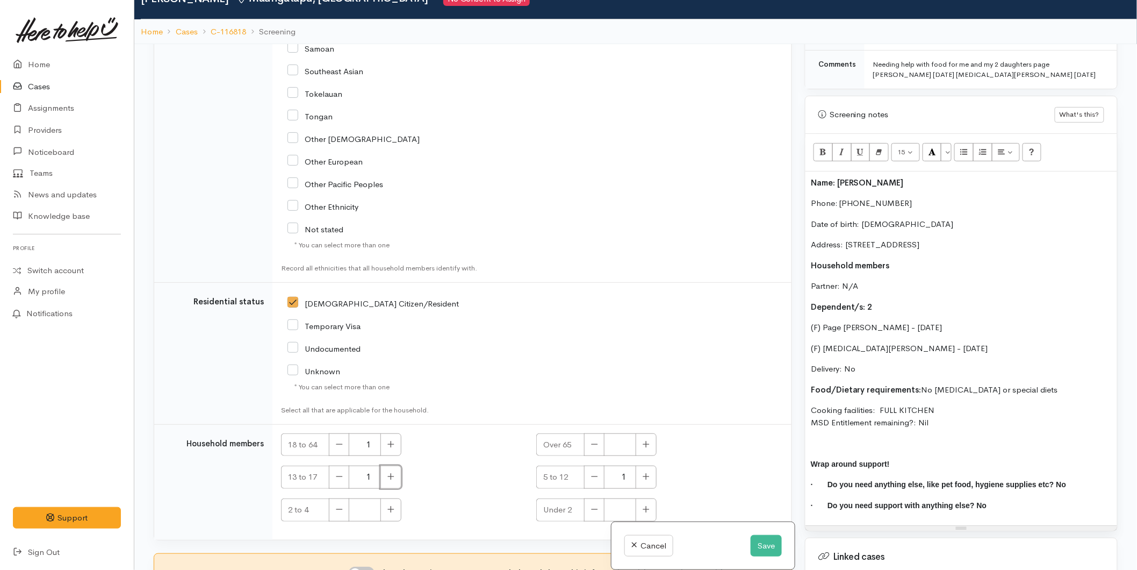
scroll to position [94, 0]
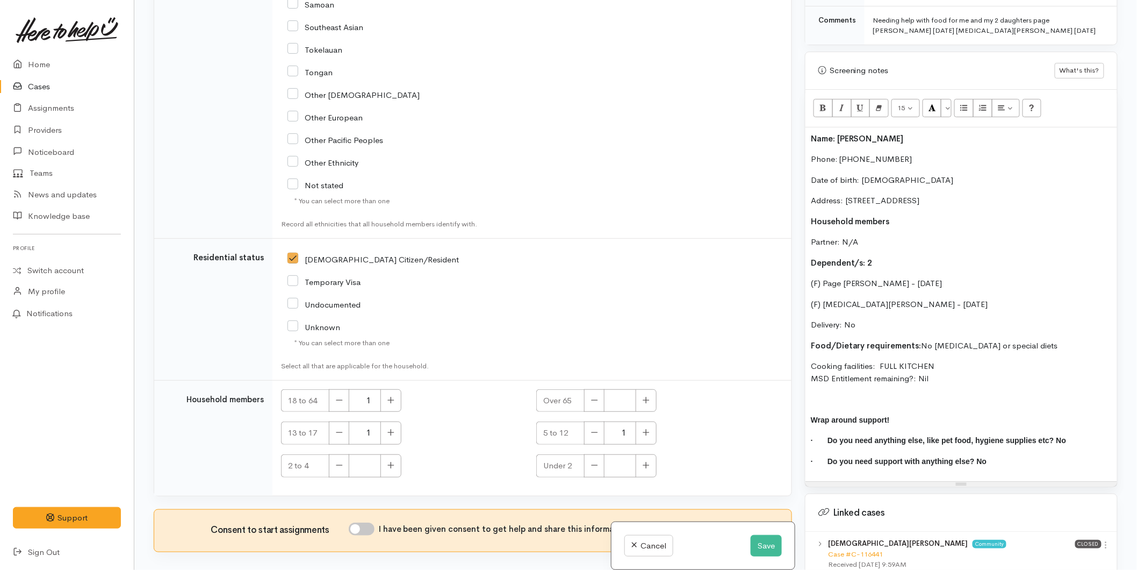
click at [368, 522] on input "I have been given consent to get help and share this information with appropria…" at bounding box center [362, 528] width 26 height 13
checkbox input "true"
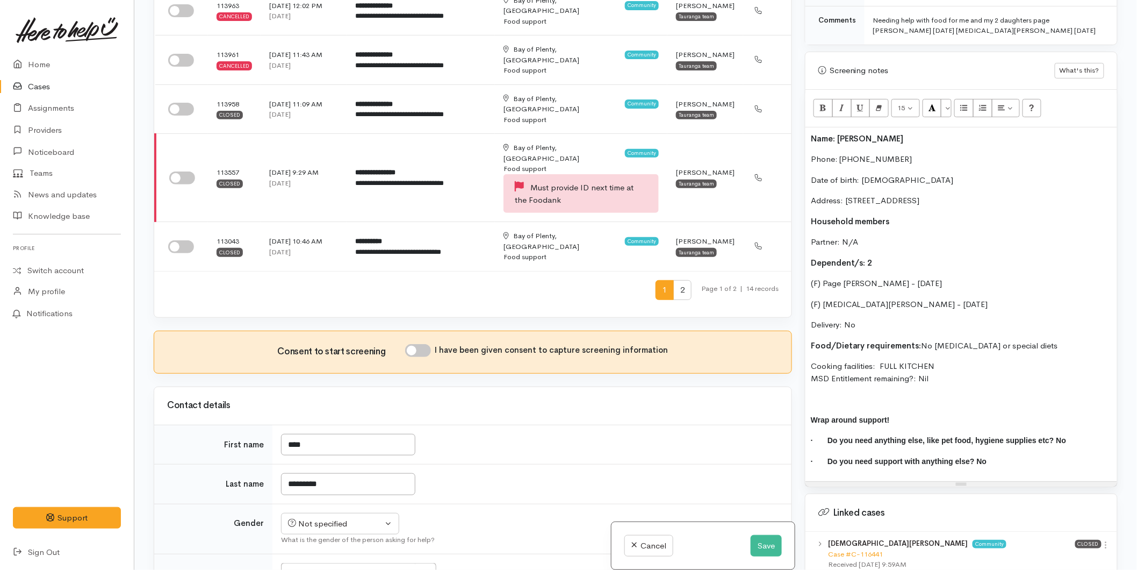
scroll to position [152, 0]
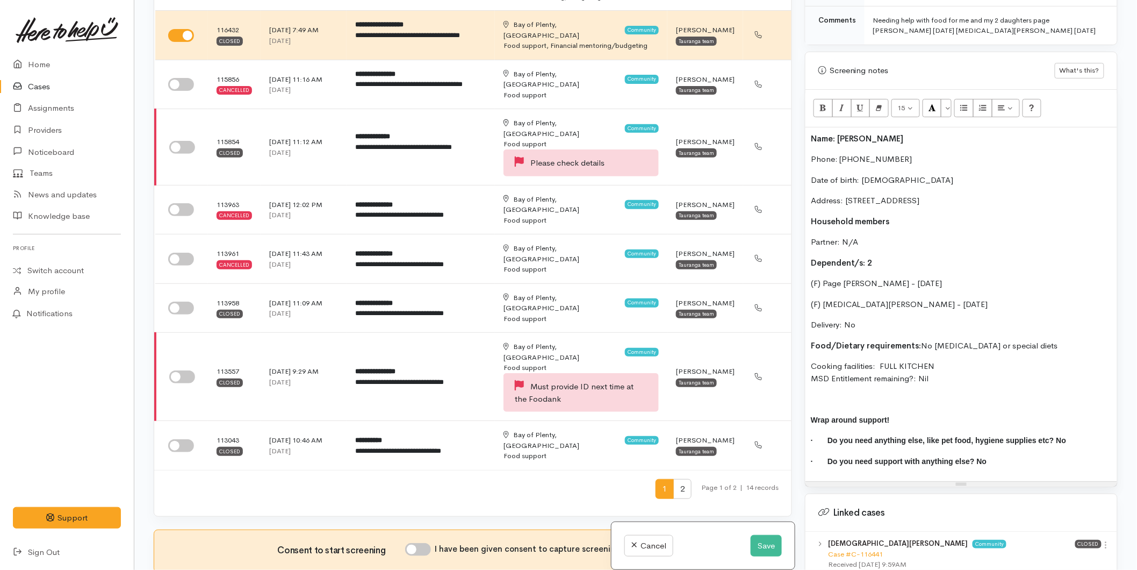
drag, startPoint x: 426, startPoint y: 500, endPoint x: 425, endPoint y: 488, distance: 12.4
click at [426, 543] on input "I have been given consent to capture screening information" at bounding box center [418, 549] width 26 height 13
checkbox input "true"
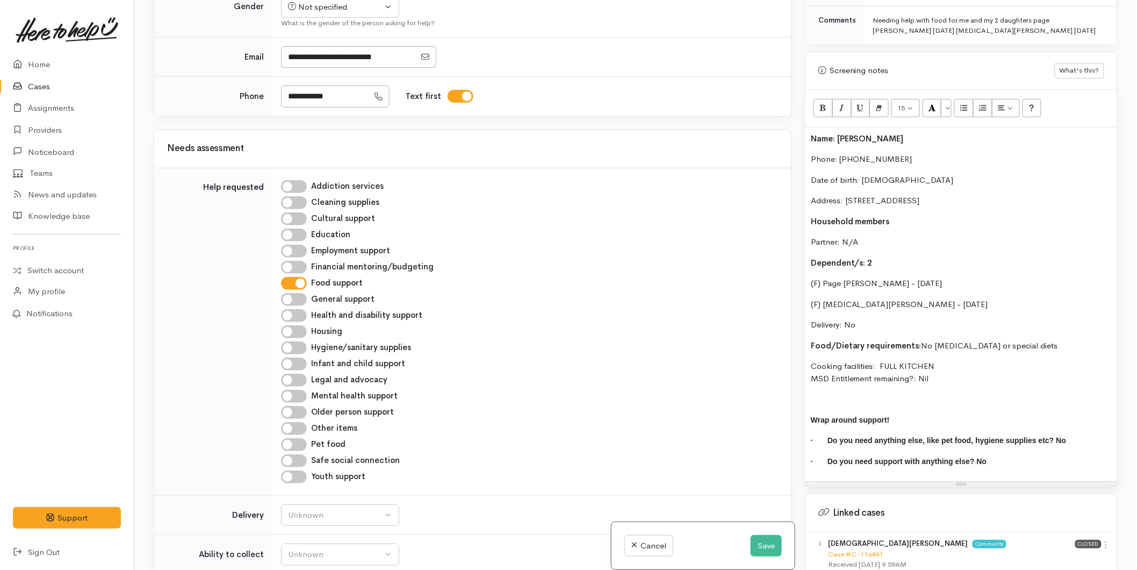
scroll to position [1047, 0]
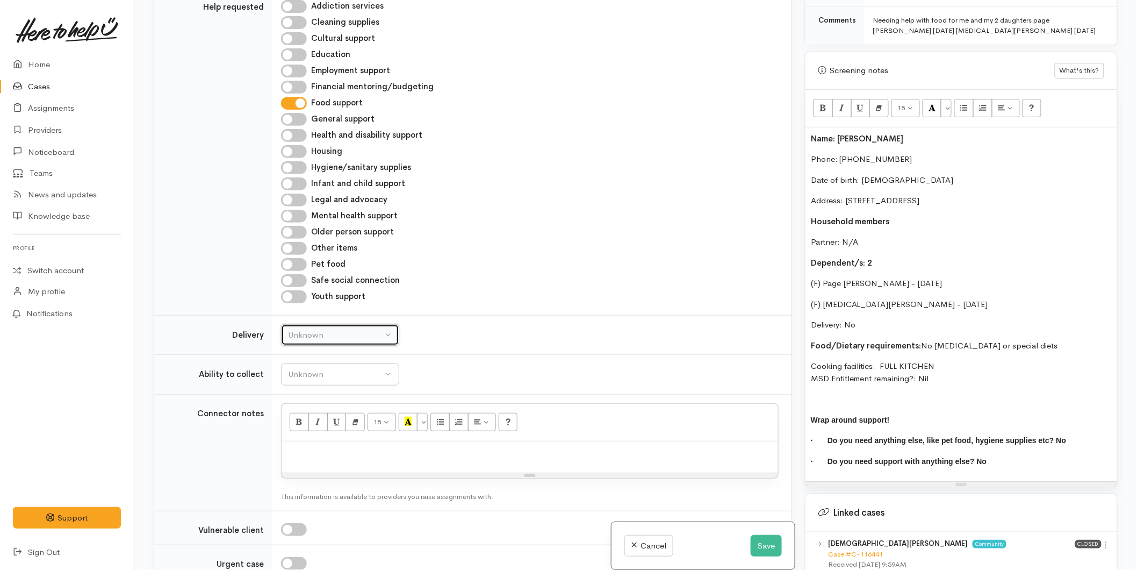
click at [363, 329] on div "Unknown" at bounding box center [335, 335] width 95 height 12
click at [325, 427] on link "No" at bounding box center [340, 435] width 117 height 17
select select "1"
click at [331, 368] on div "Unknown" at bounding box center [335, 374] width 95 height 12
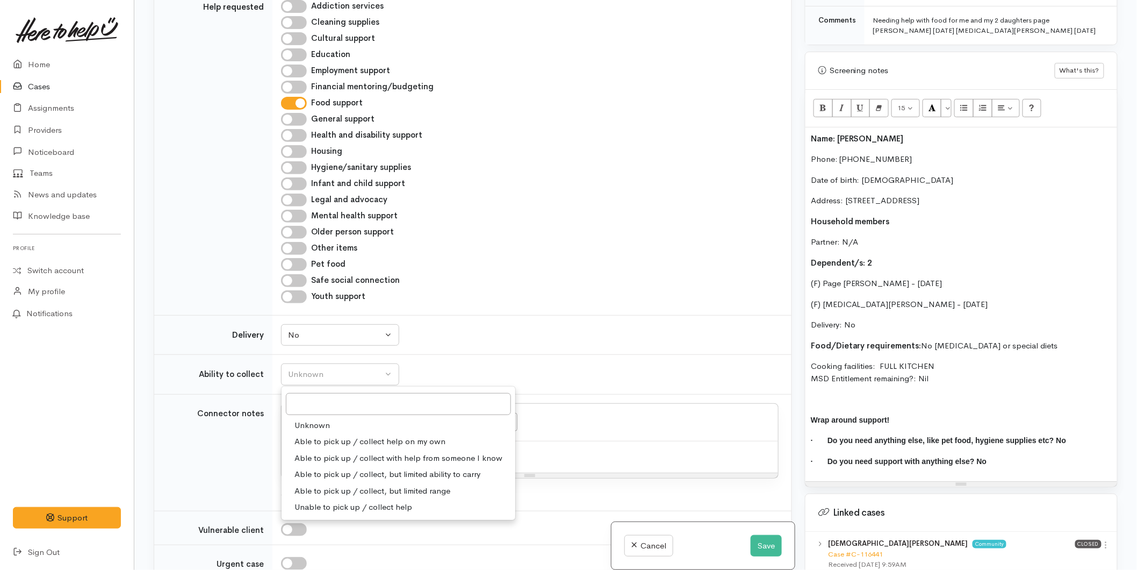
click at [345, 435] on span "Able to pick up / collect help on my own" at bounding box center [370, 441] width 151 height 12
select select "2"
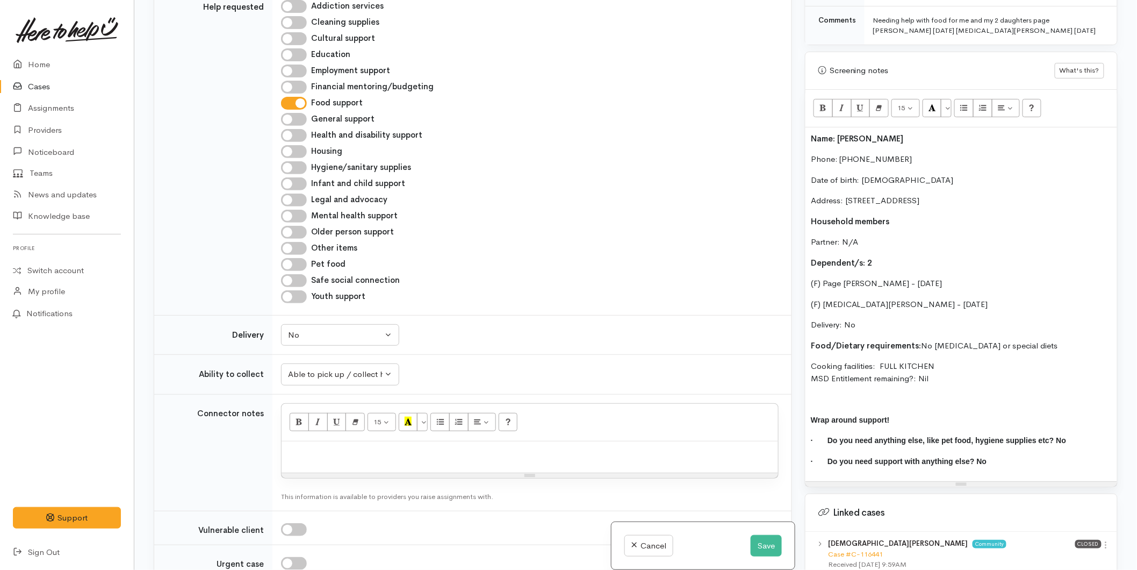
click at [328, 447] on p at bounding box center [530, 453] width 486 height 12
paste div
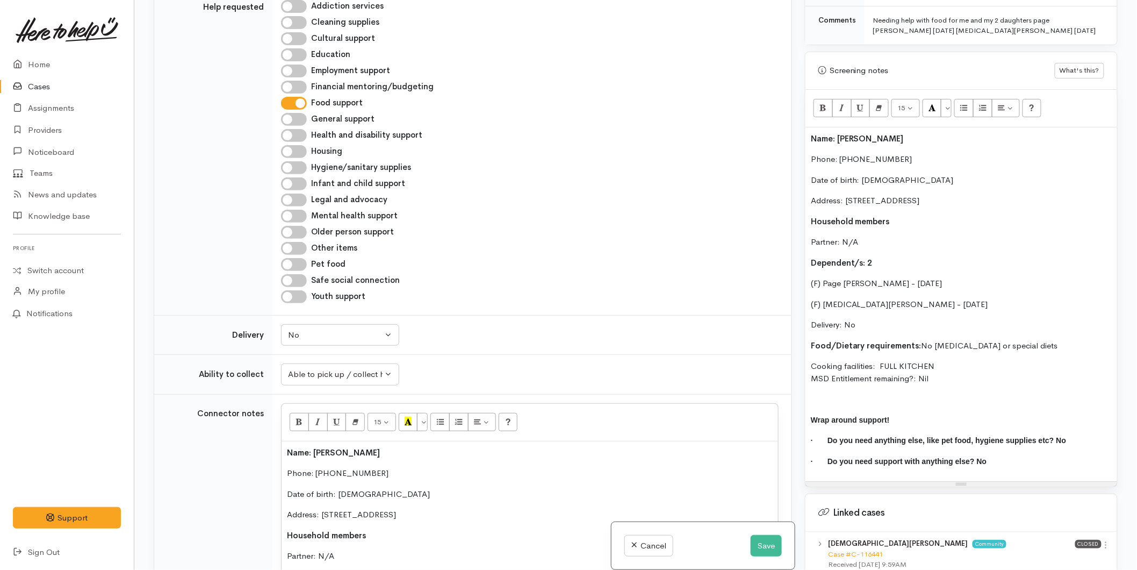
scroll to position [1125, 0]
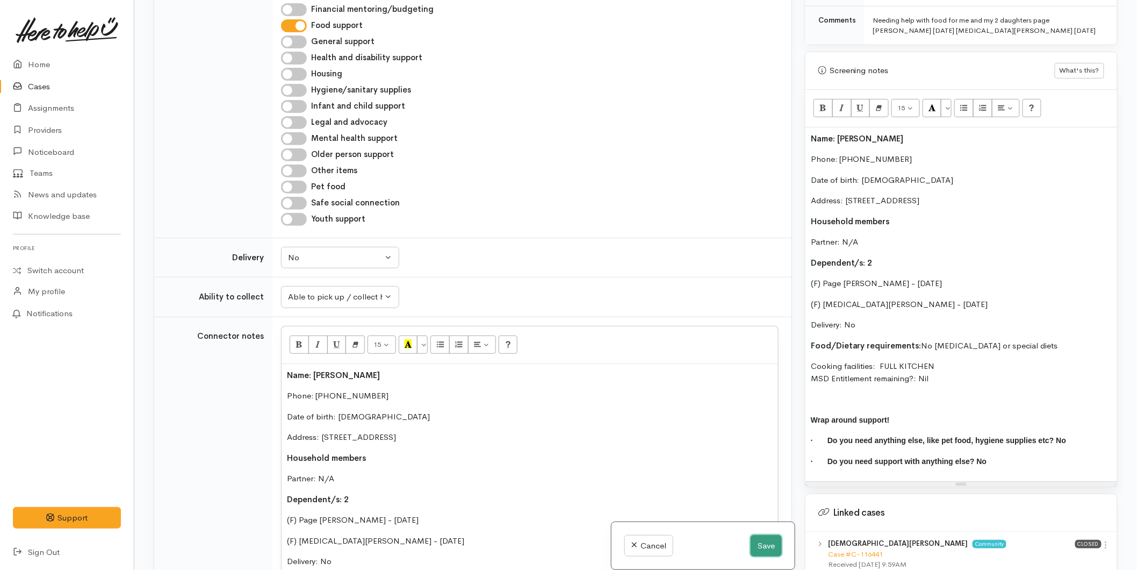
click at [753, 546] on button "Save" at bounding box center [766, 546] width 31 height 22
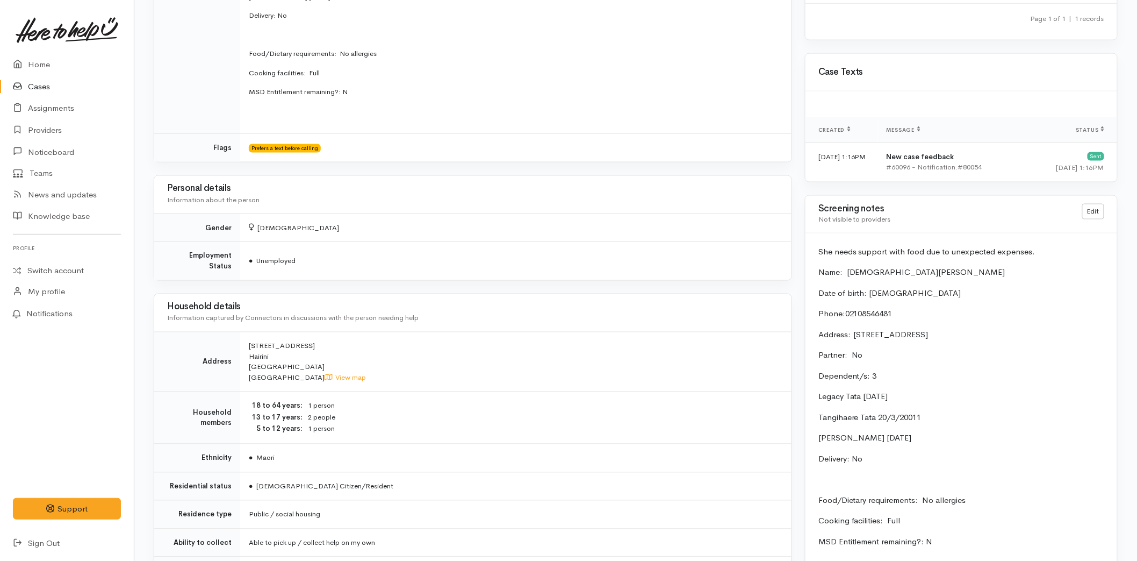
scroll to position [717, 0]
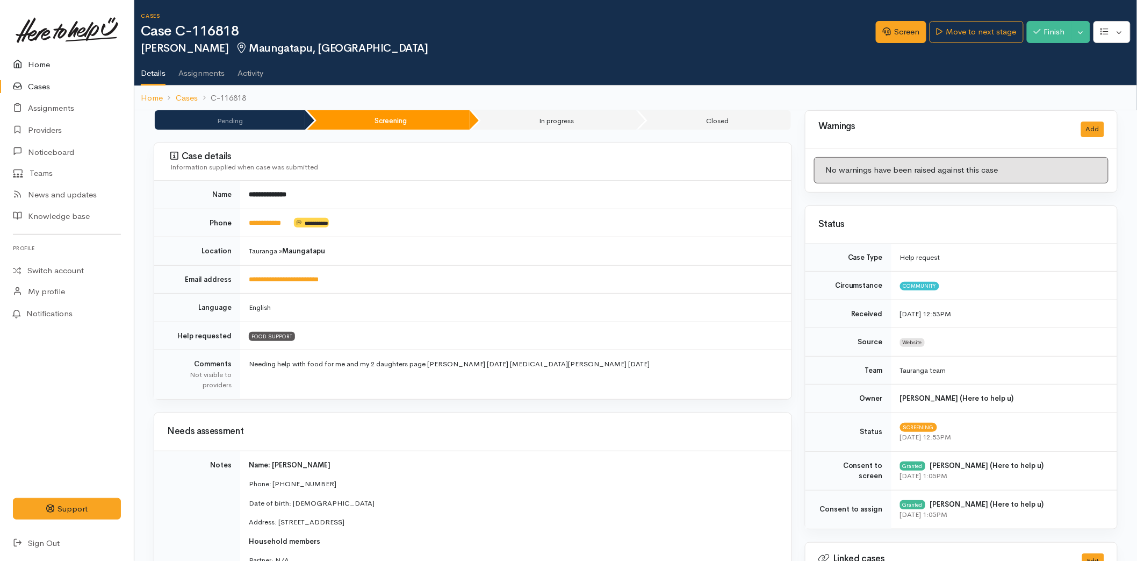
click at [46, 69] on link "Home" at bounding box center [67, 65] width 134 height 22
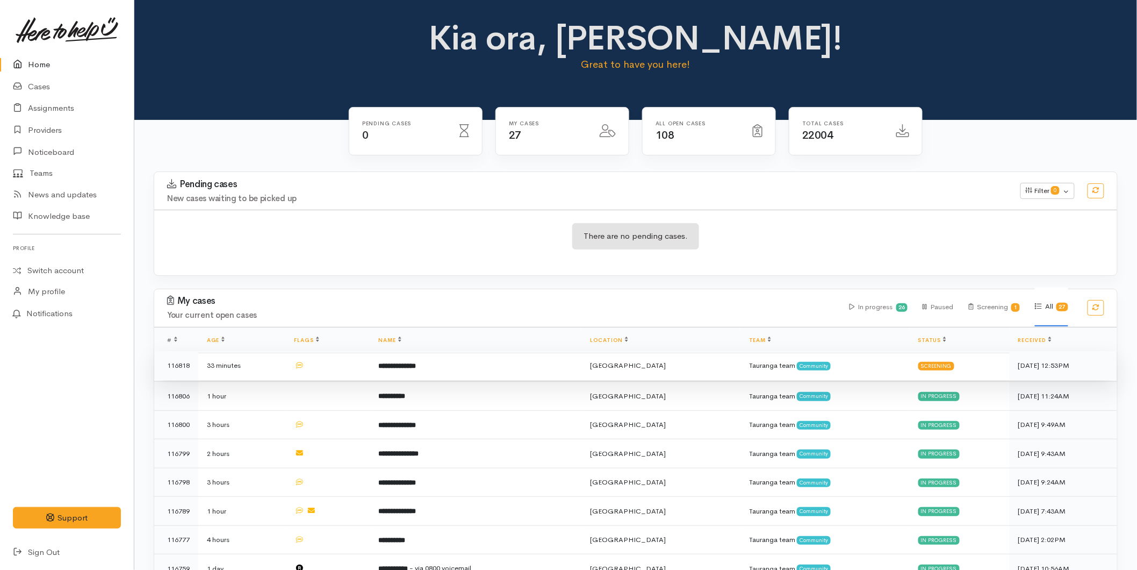
click at [466, 371] on td "**********" at bounding box center [476, 365] width 212 height 29
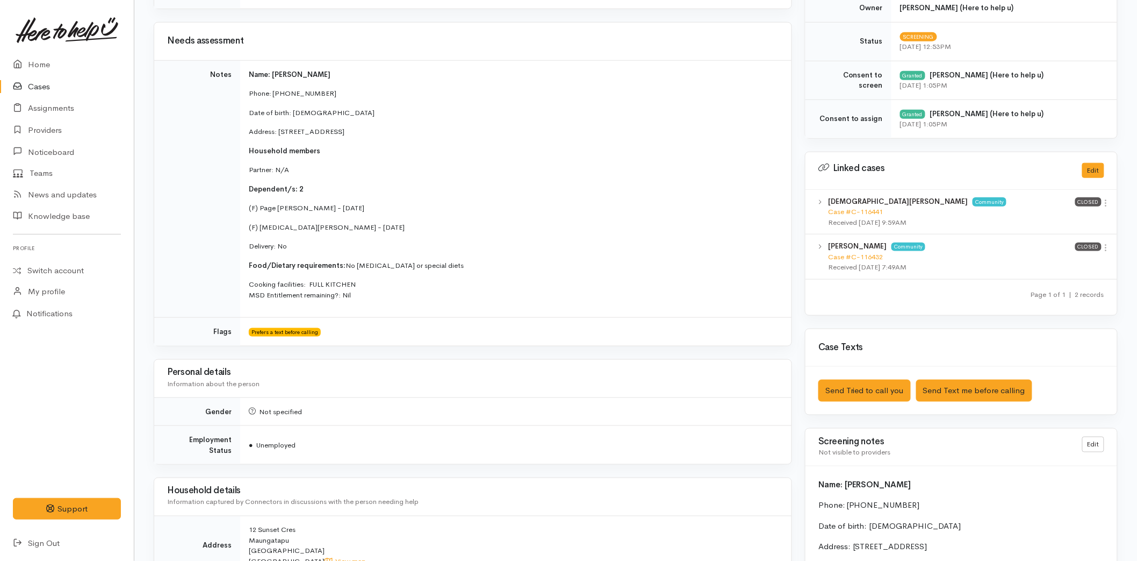
scroll to position [239, 0]
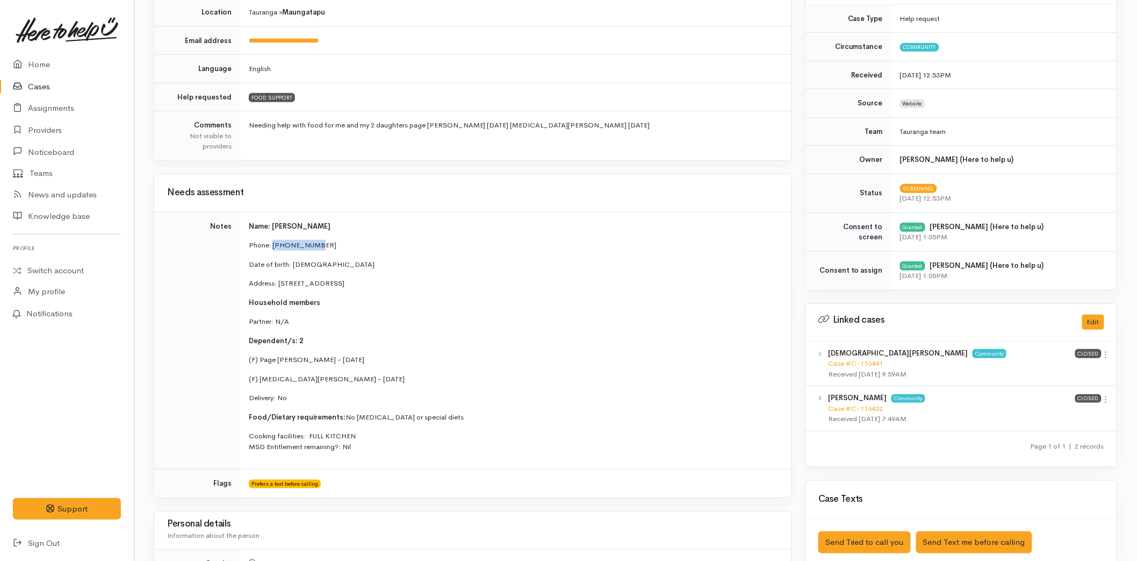
drag, startPoint x: 323, startPoint y: 244, endPoint x: 273, endPoint y: 245, distance: 50.0
click at [273, 245] on p "Phone: 02108546481" at bounding box center [514, 245] width 530 height 11
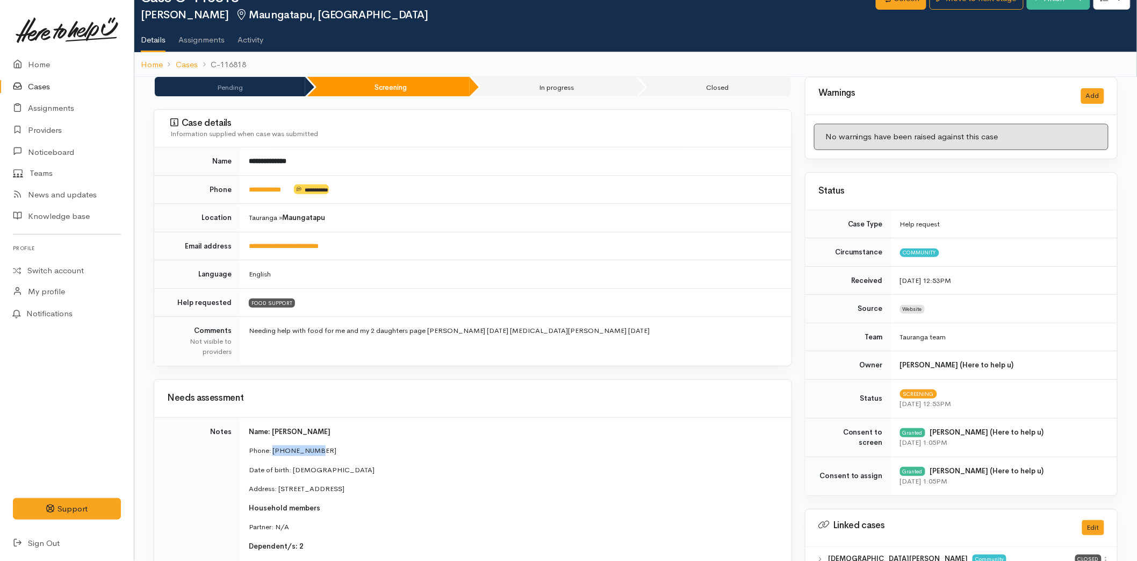
scroll to position [0, 0]
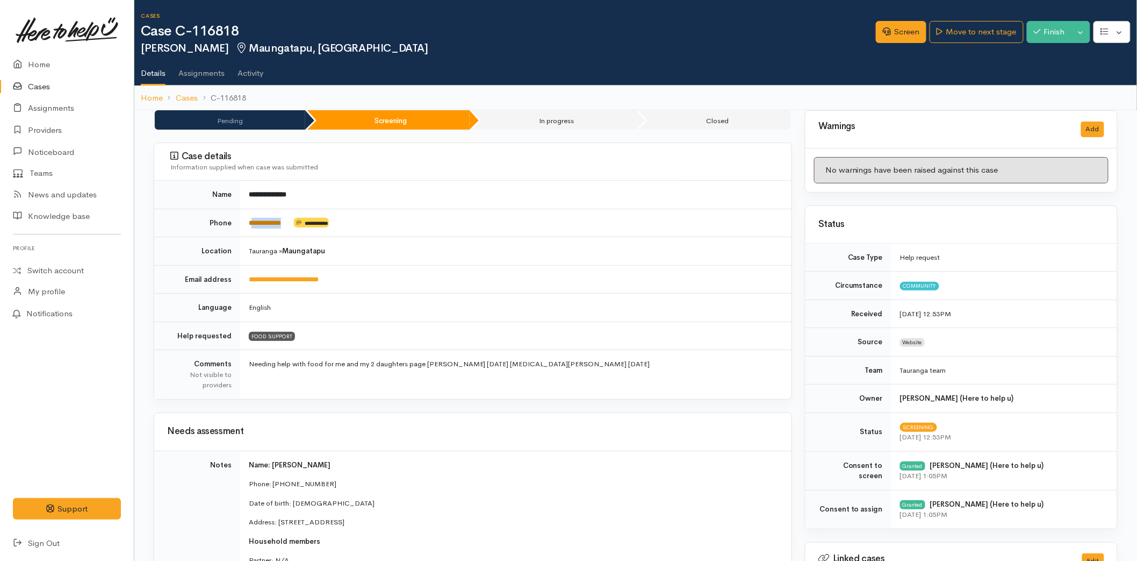
drag, startPoint x: 294, startPoint y: 222, endPoint x: 254, endPoint y: 221, distance: 40.3
click at [254, 221] on td "**********" at bounding box center [516, 223] width 552 height 28
copy td "**********"
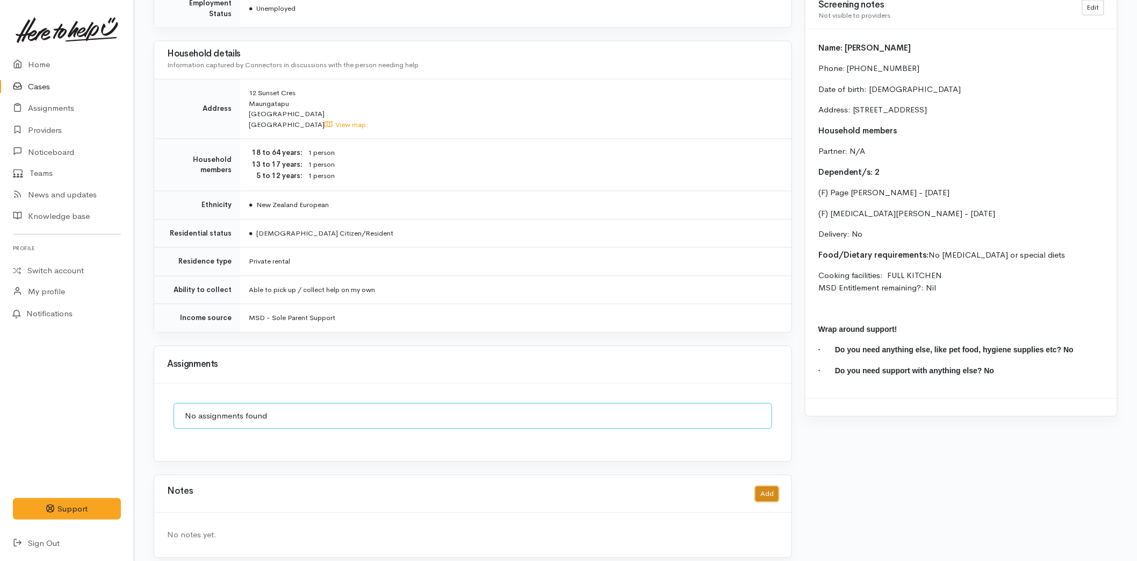
click at [764, 486] on button "Add" at bounding box center [767, 494] width 23 height 16
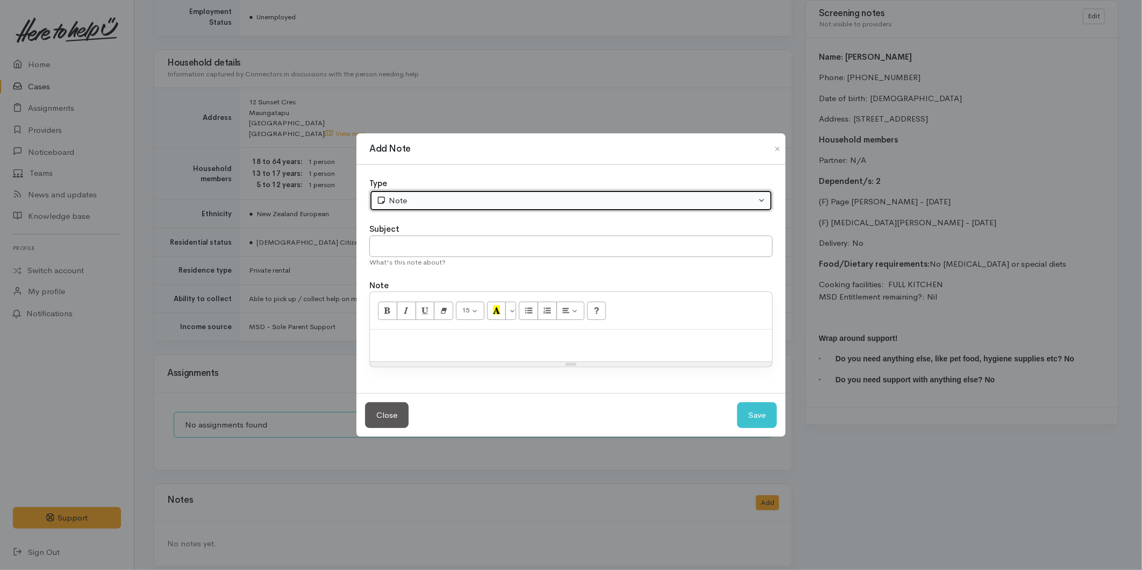
click at [409, 203] on div "Note" at bounding box center [566, 201] width 380 height 12
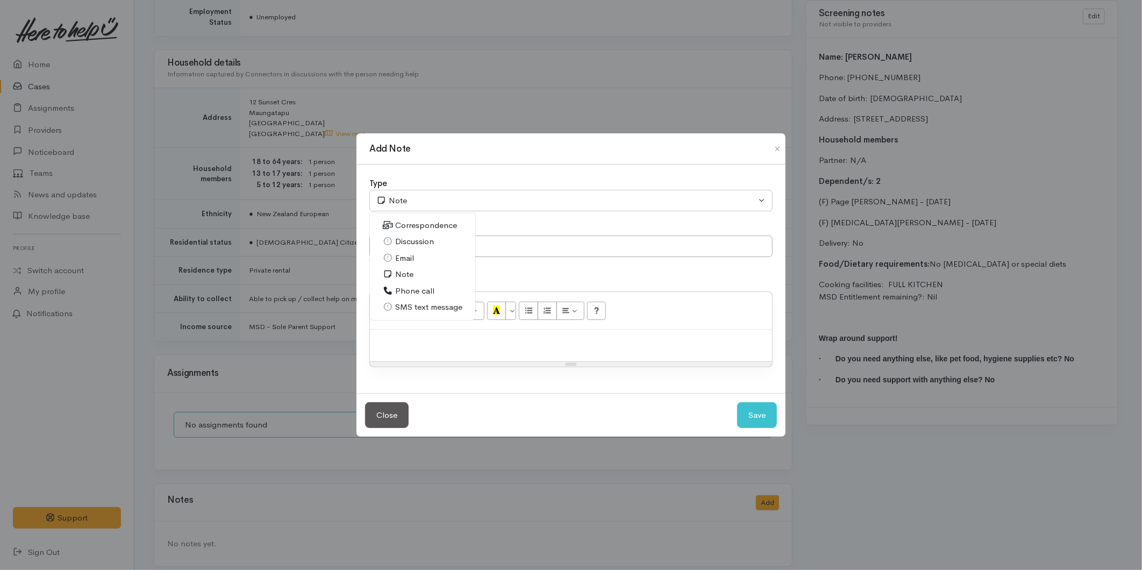
click at [436, 305] on span "SMS text message" at bounding box center [428, 307] width 67 height 12
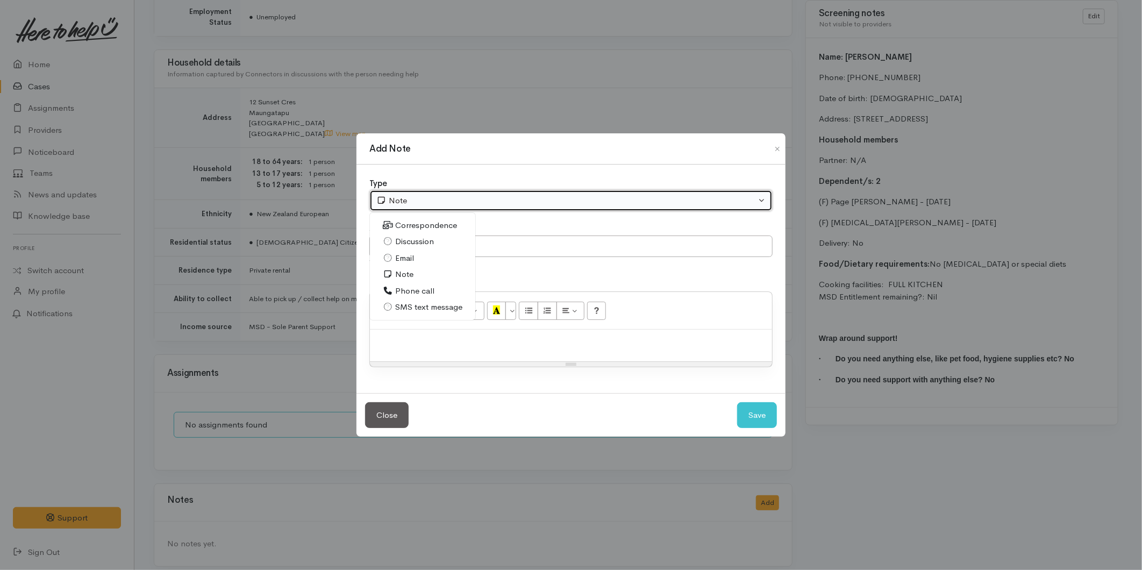
select select "5"
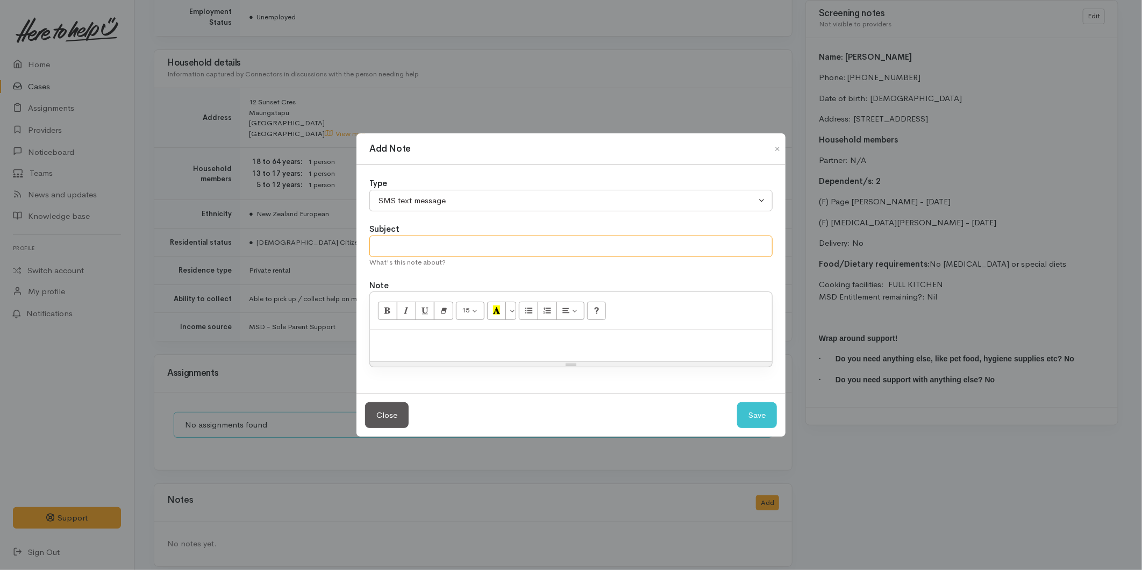
click at [443, 248] on input "text" at bounding box center [570, 246] width 403 height 22
type input "P"
type input "C"
type input "Provider details"
paste div
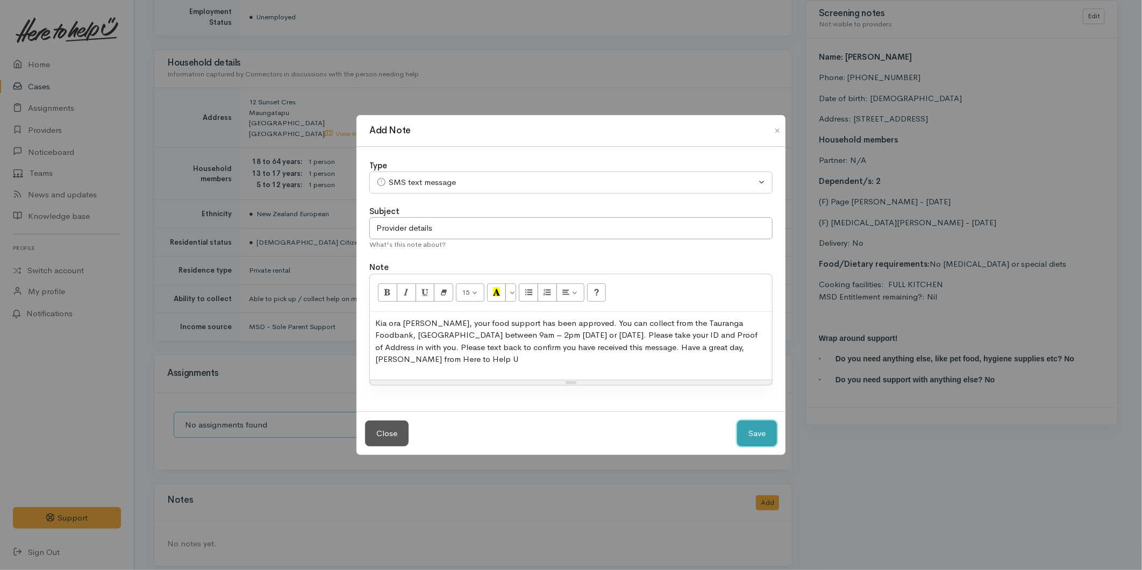
click at [758, 429] on button "Save" at bounding box center [757, 433] width 40 height 26
select select "1"
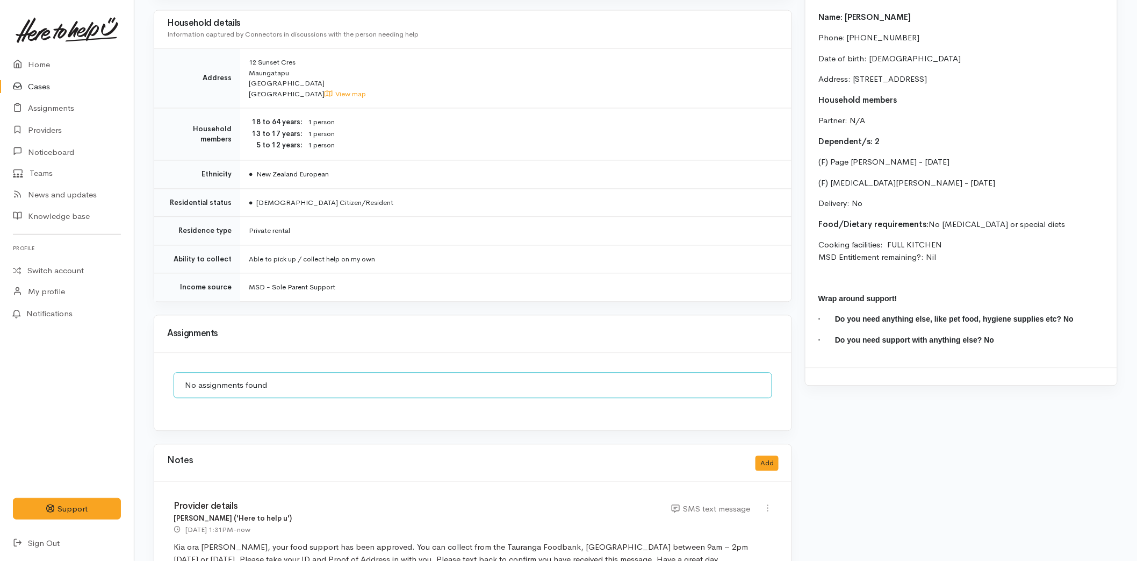
scroll to position [894, 0]
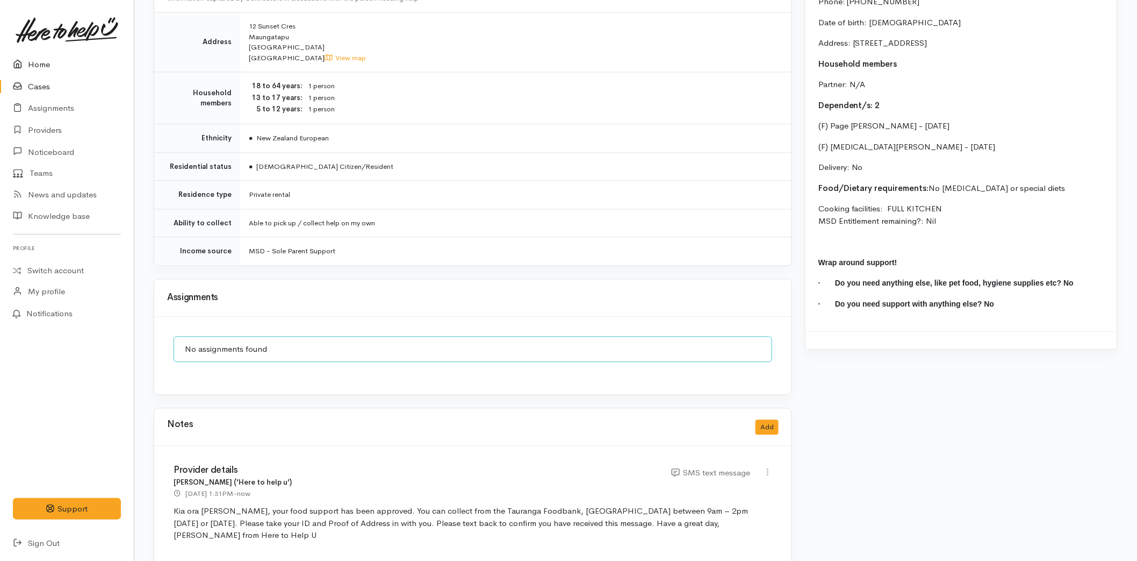
click at [49, 60] on link "Home" at bounding box center [67, 65] width 134 height 22
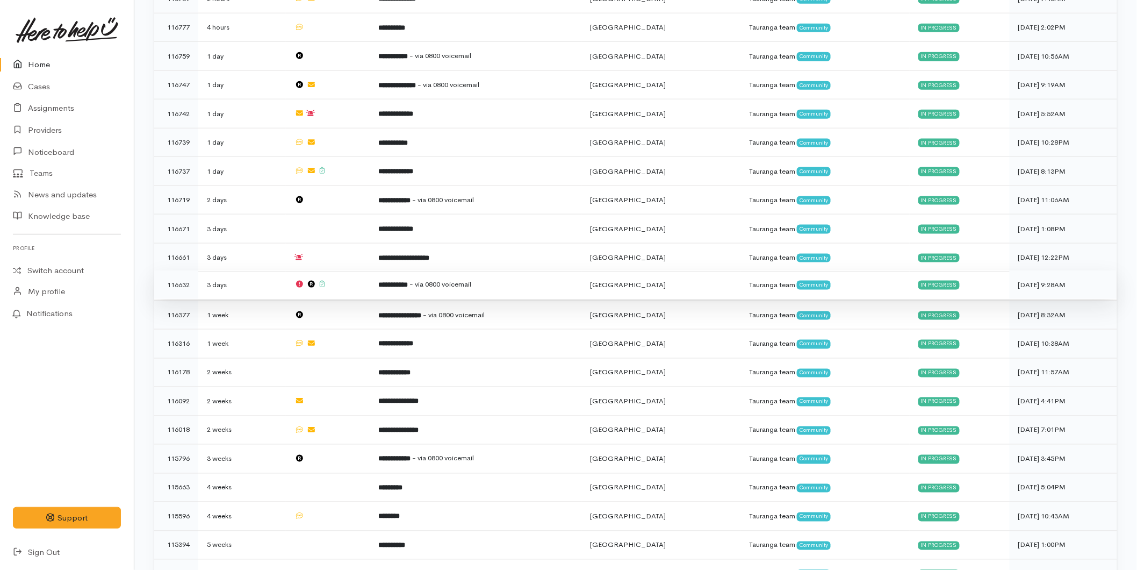
scroll to position [588, 0]
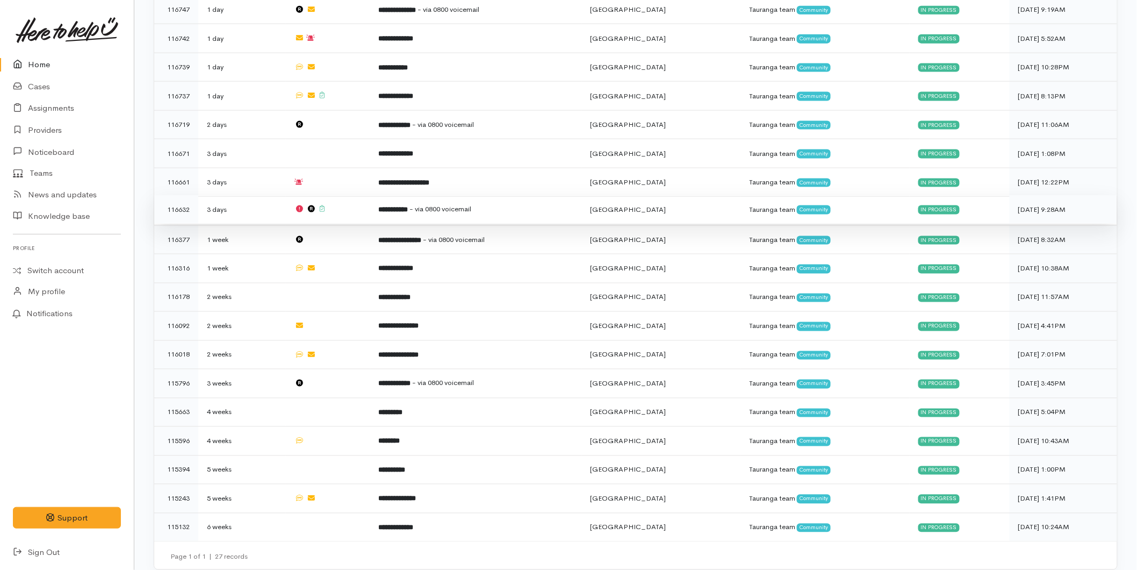
click at [409, 206] on b "**********" at bounding box center [394, 209] width 30 height 7
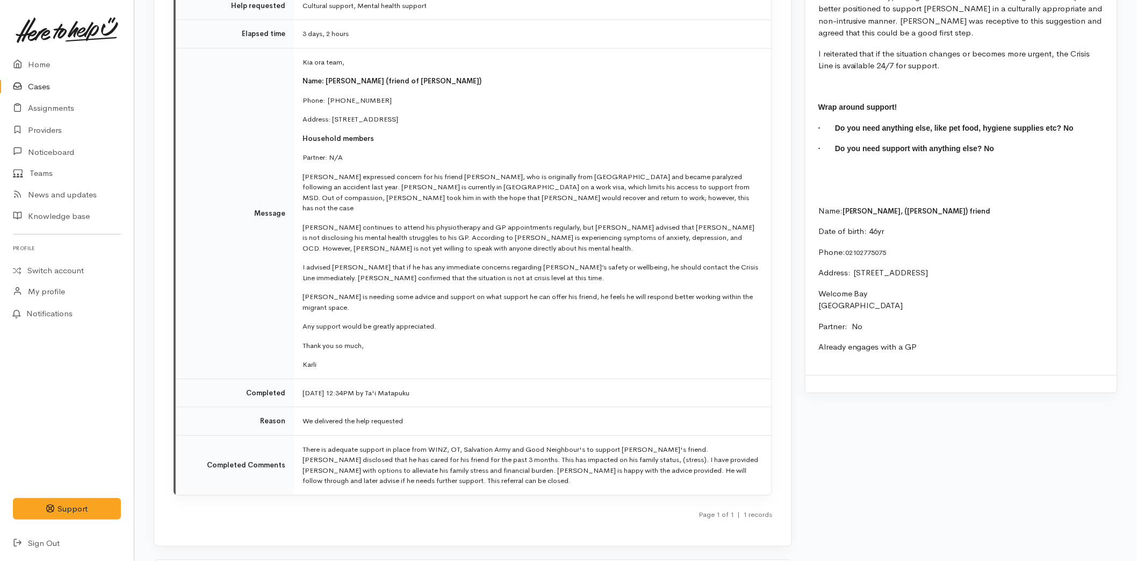
scroll to position [1369, 0]
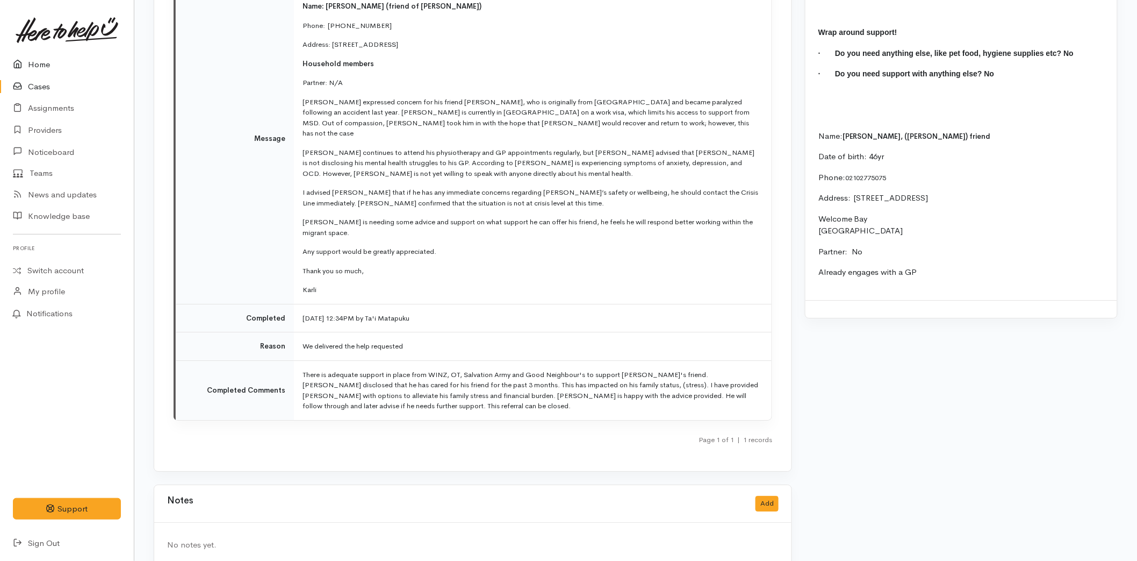
click at [38, 66] on link "Home" at bounding box center [67, 65] width 134 height 22
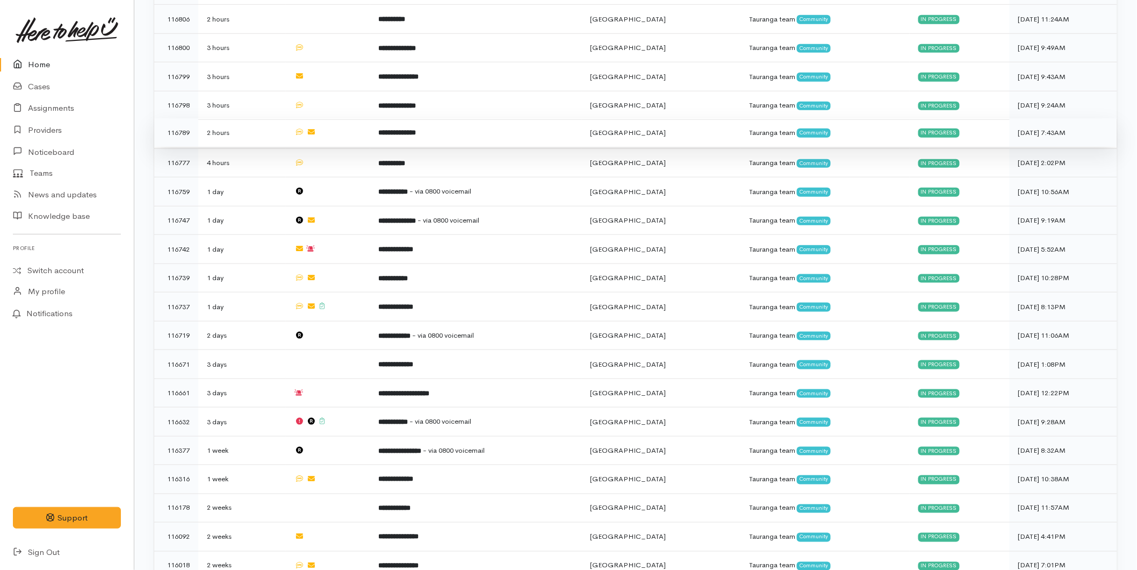
scroll to position [418, 0]
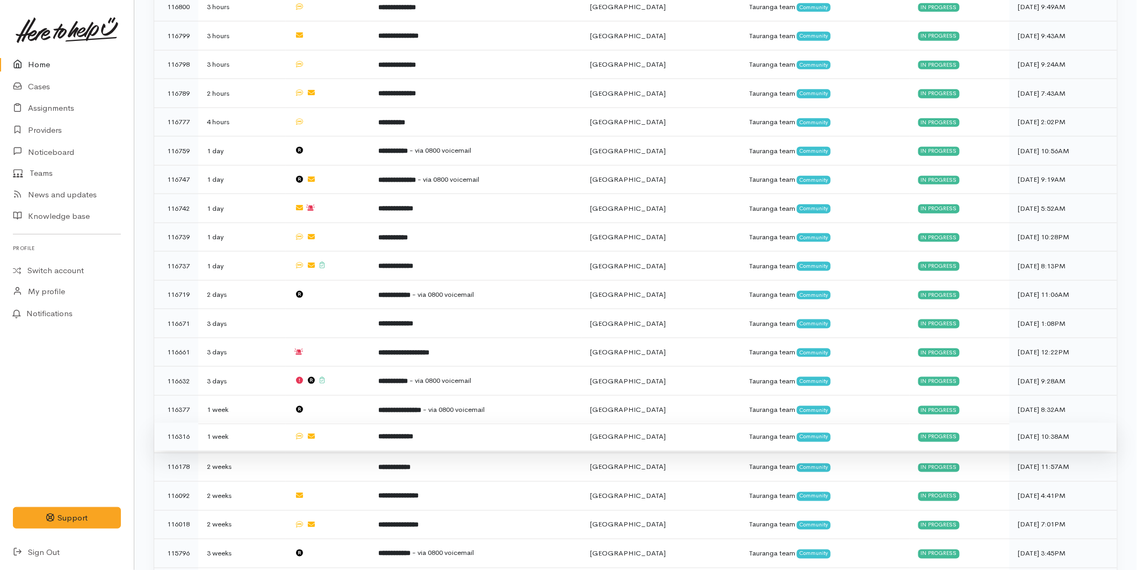
click at [493, 423] on td "**********" at bounding box center [476, 437] width 212 height 29
